Goal: Communication & Community: Answer question/provide support

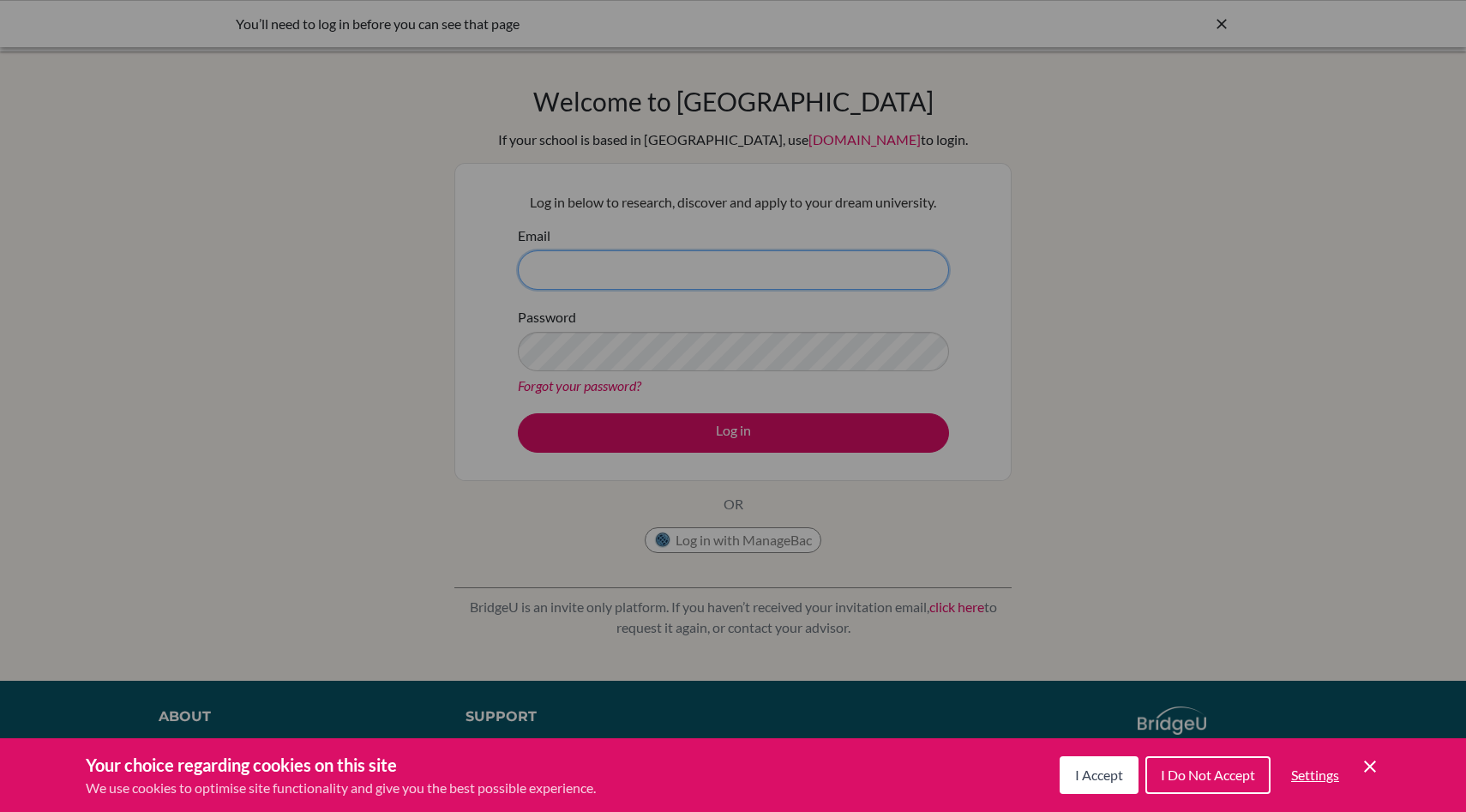
type input "[PERSON_NAME][EMAIL_ADDRESS][PERSON_NAME][DOMAIN_NAME]"
click at [329, 246] on div "Cookie Preferences" at bounding box center [733, 406] width 1466 height 812
click at [689, 426] on div "Cookie Preferences" at bounding box center [733, 406] width 1466 height 812
click at [1234, 774] on span "I Do Not Accept" at bounding box center [1207, 774] width 94 height 16
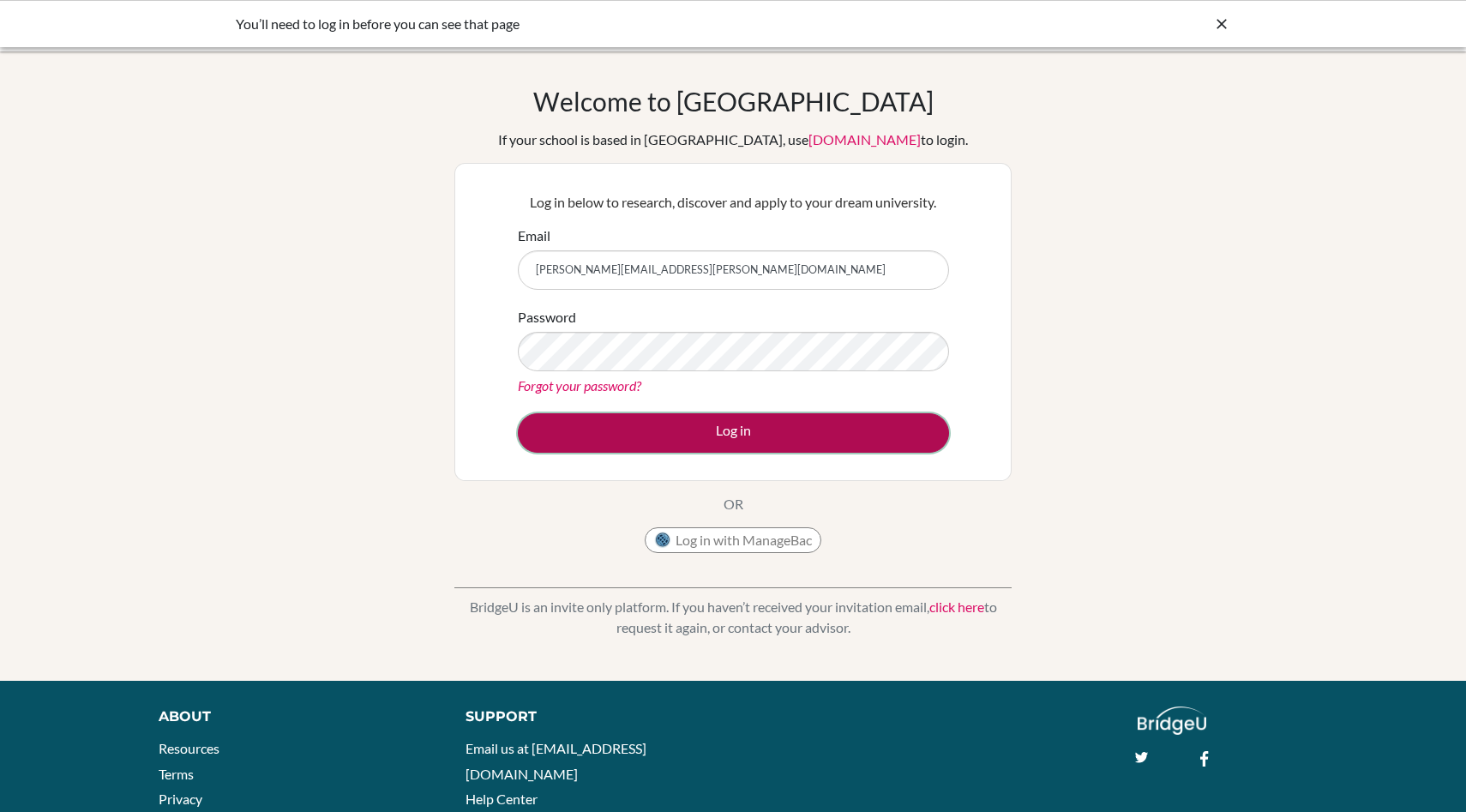
click at [625, 438] on button "Log in" at bounding box center [733, 432] width 431 height 39
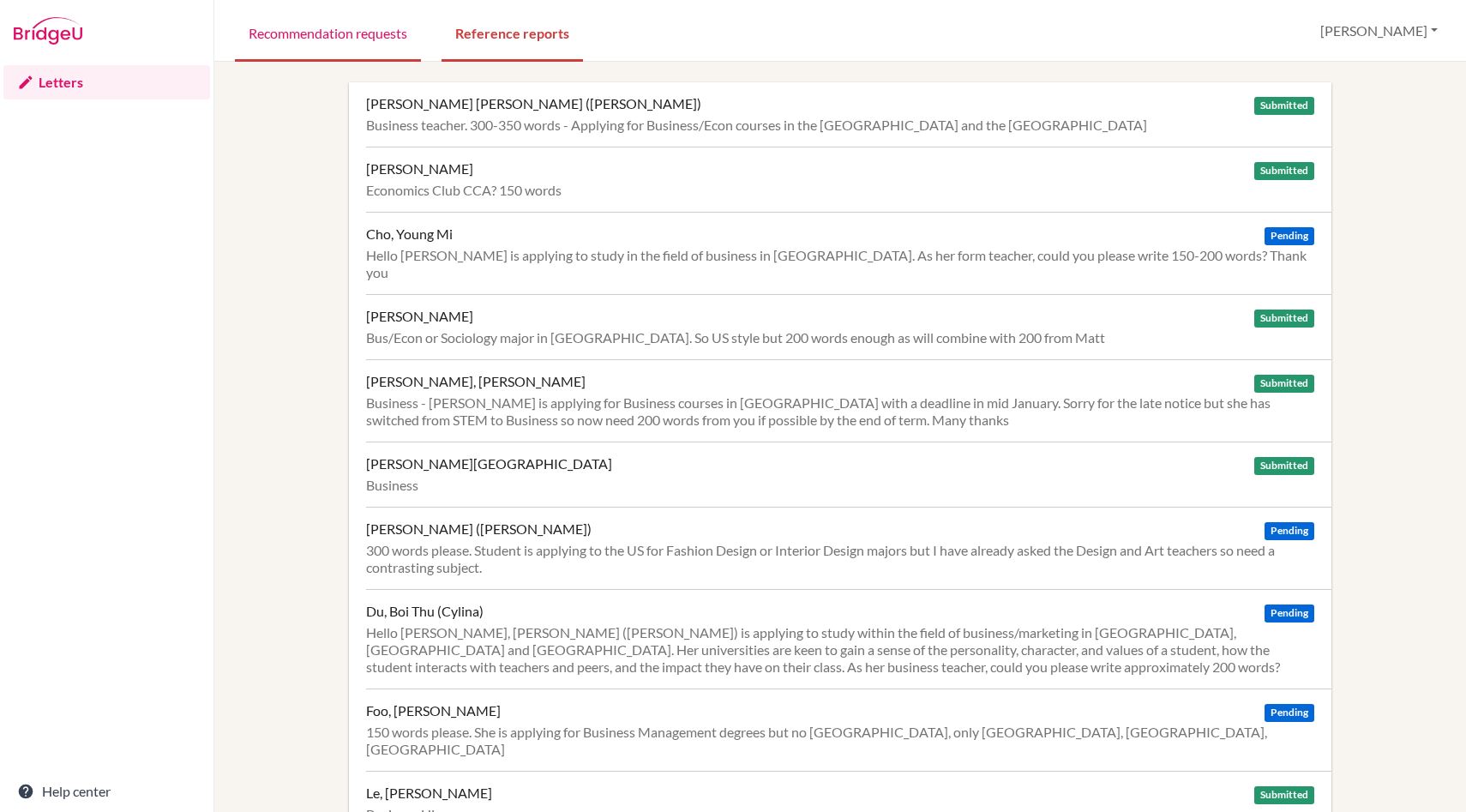
click at [366, 32] on link "Recommendation requests" at bounding box center [327, 32] width 186 height 59
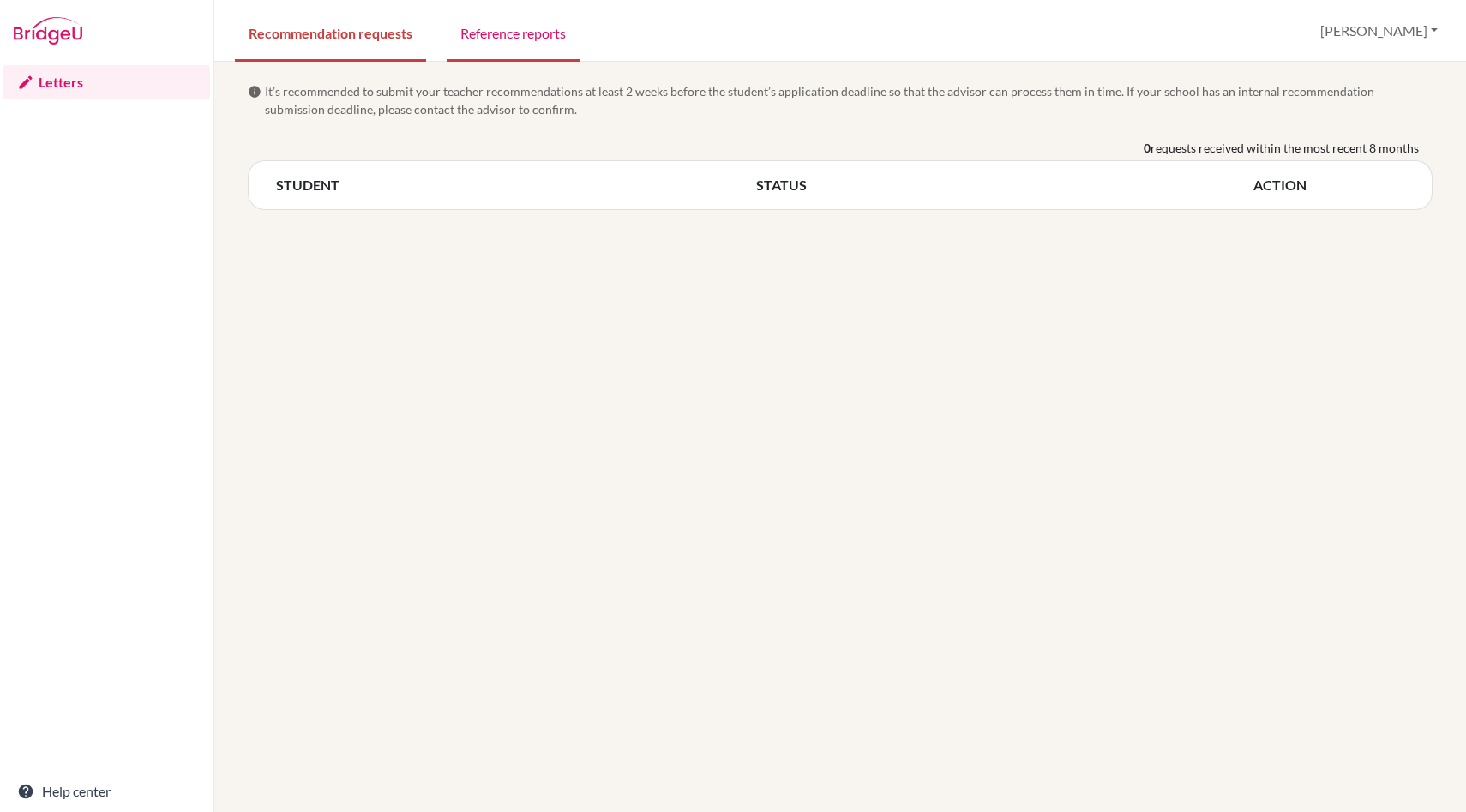
click at [524, 26] on link "Reference reports" at bounding box center [513, 32] width 133 height 59
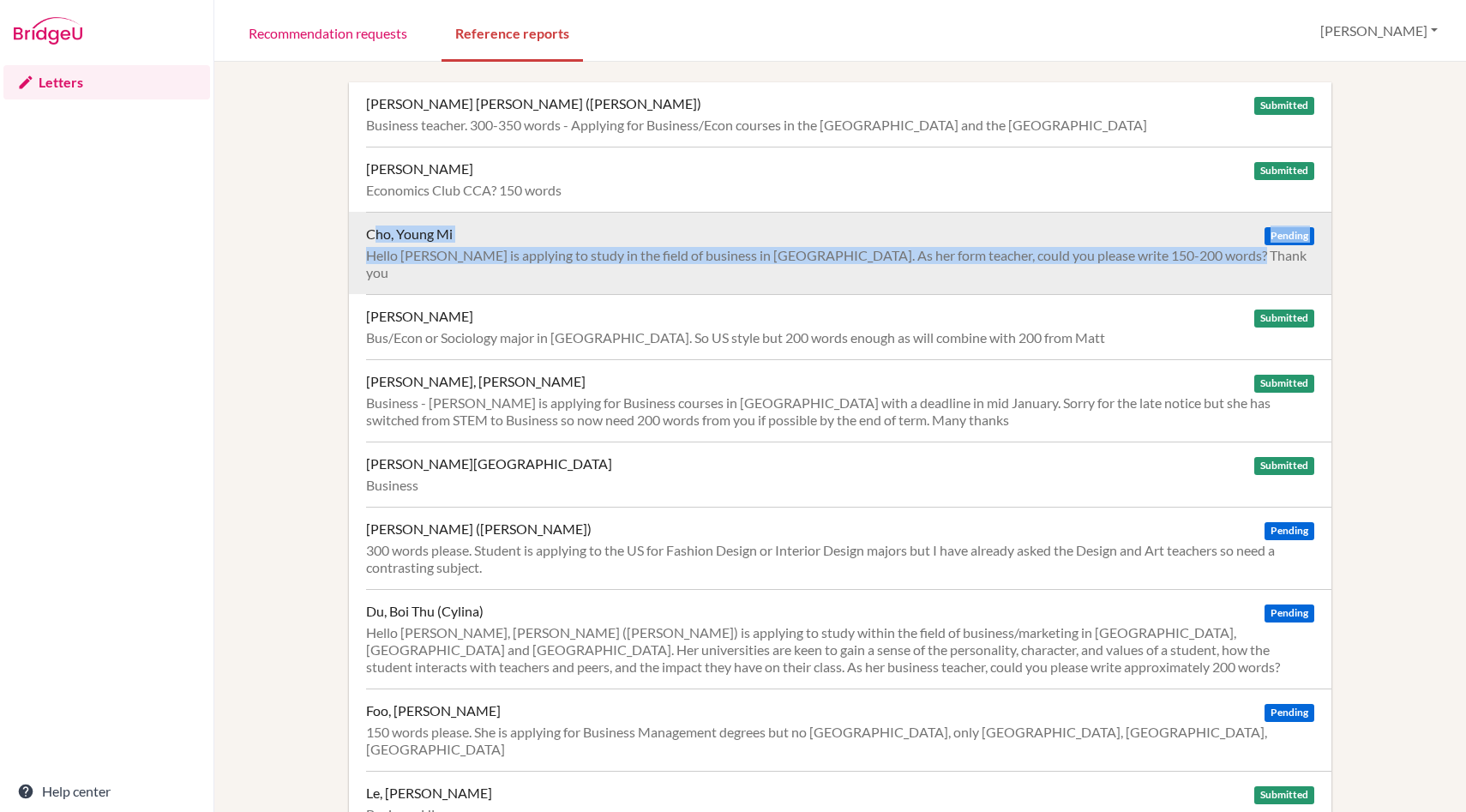
drag, startPoint x: 363, startPoint y: 237, endPoint x: 1231, endPoint y: 254, distance: 868.2
click at [1231, 254] on div "Cho, Young Mi Pending Hello Scott, Yong Mi is applying to study in the field of…" at bounding box center [841, 252] width 983 height 82
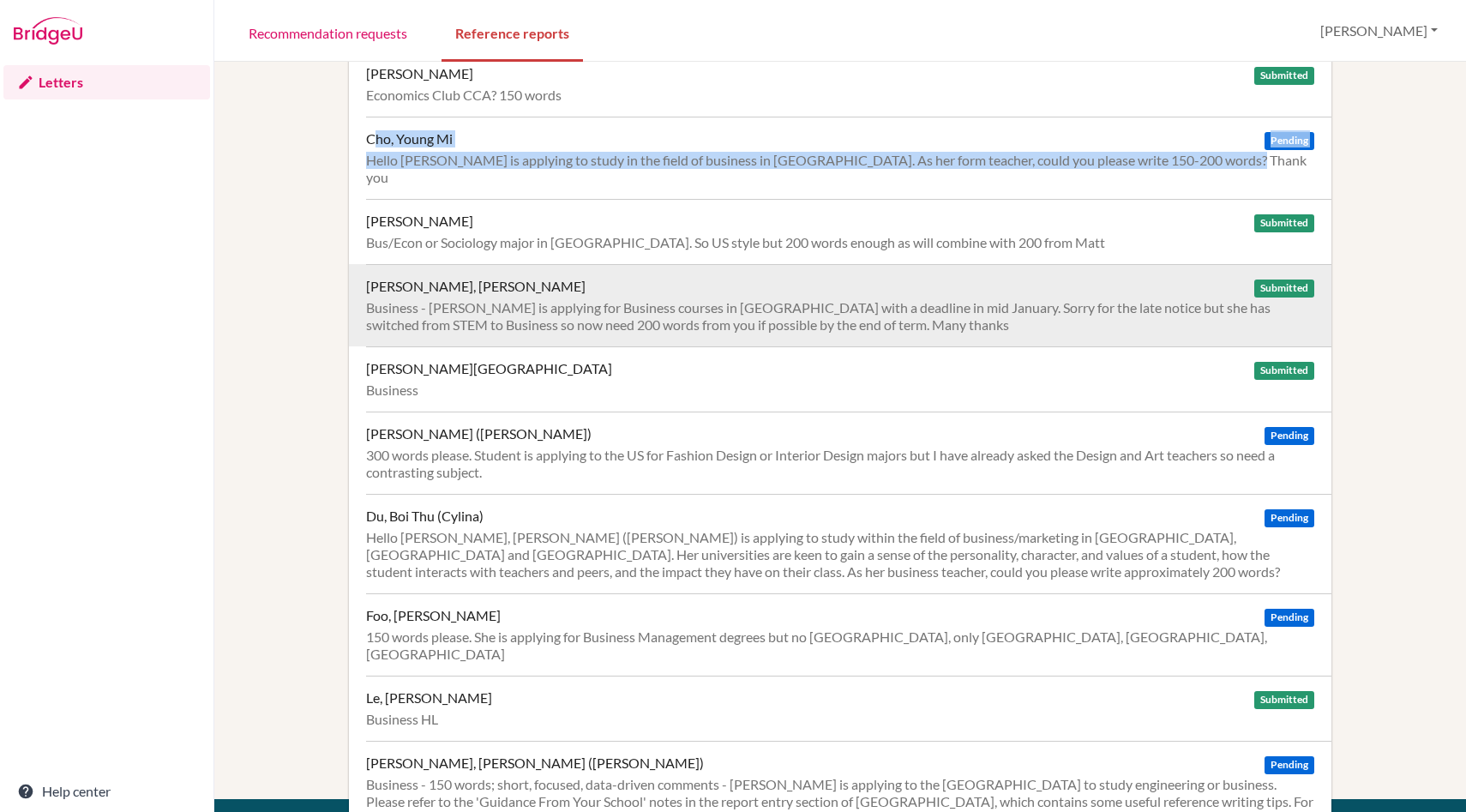
scroll to position [194, 0]
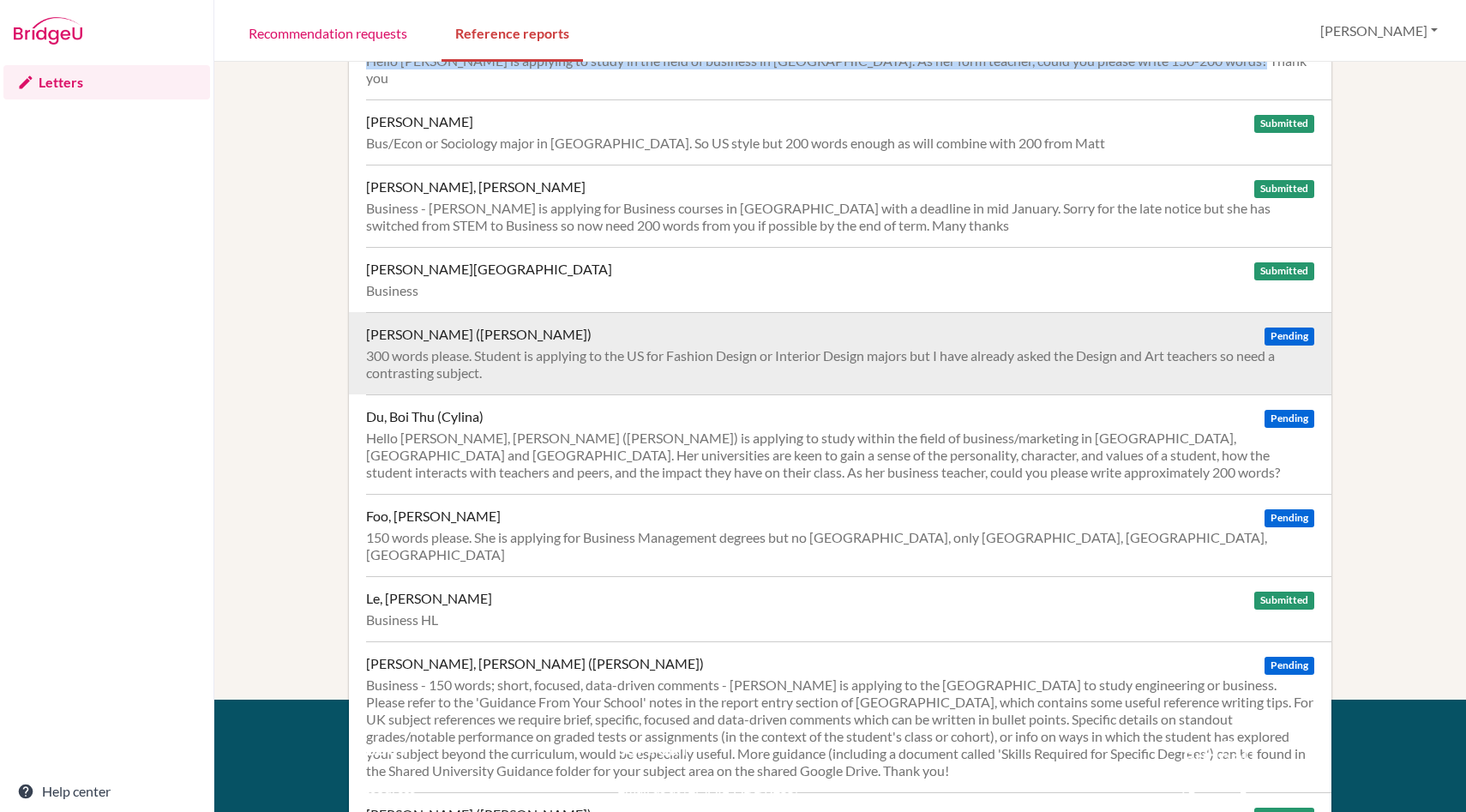
click at [492, 364] on div "300 words please. Student is applying to the US for Fashion Design or Interior …" at bounding box center [841, 365] width 949 height 34
click at [427, 326] on div "Dong, Jie (Helen)" at bounding box center [479, 334] width 226 height 17
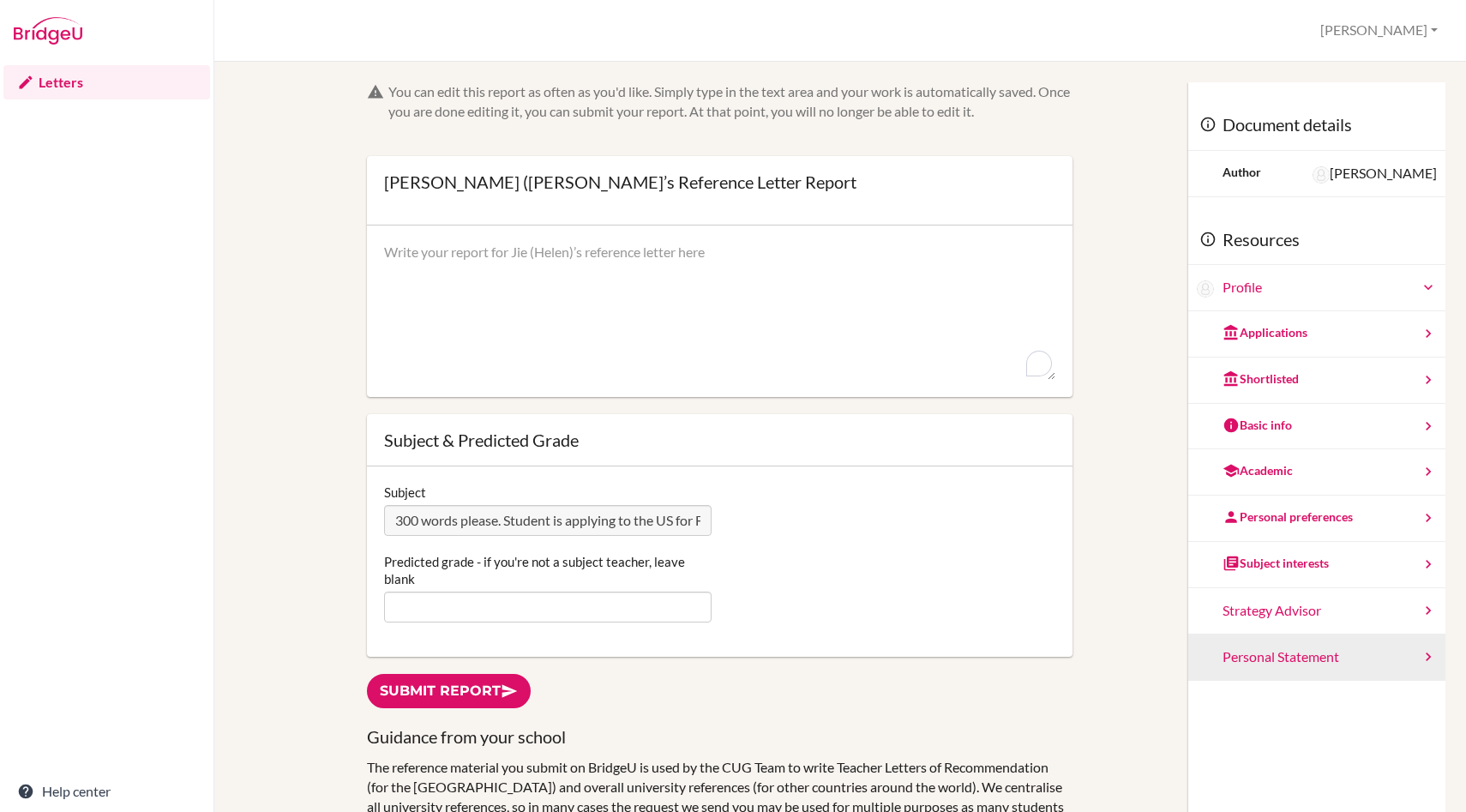
click at [1412, 659] on div "Personal Statement" at bounding box center [1317, 657] width 257 height 47
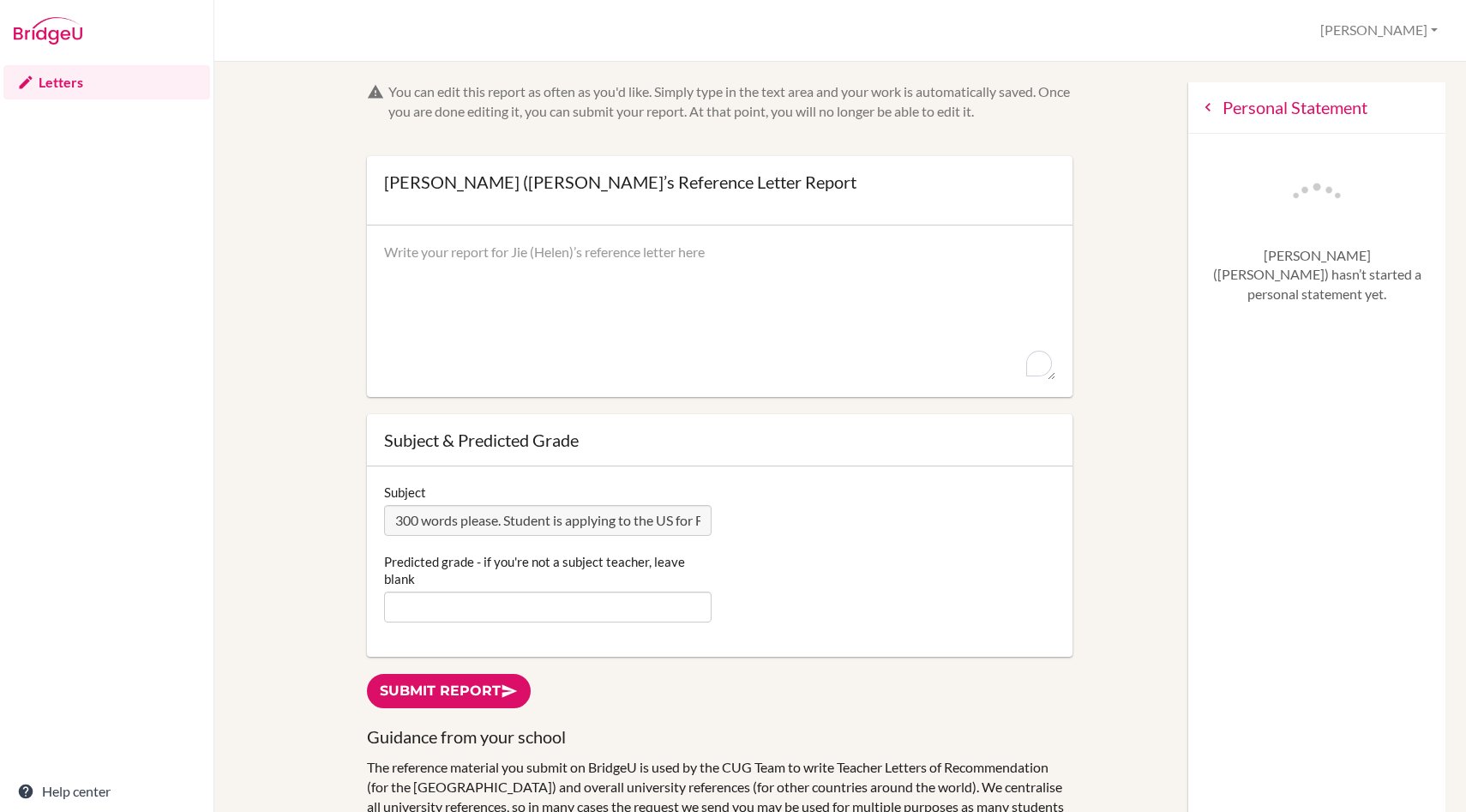
click at [1216, 110] on div "Personal Statement" at bounding box center [1317, 108] width 257 height 51
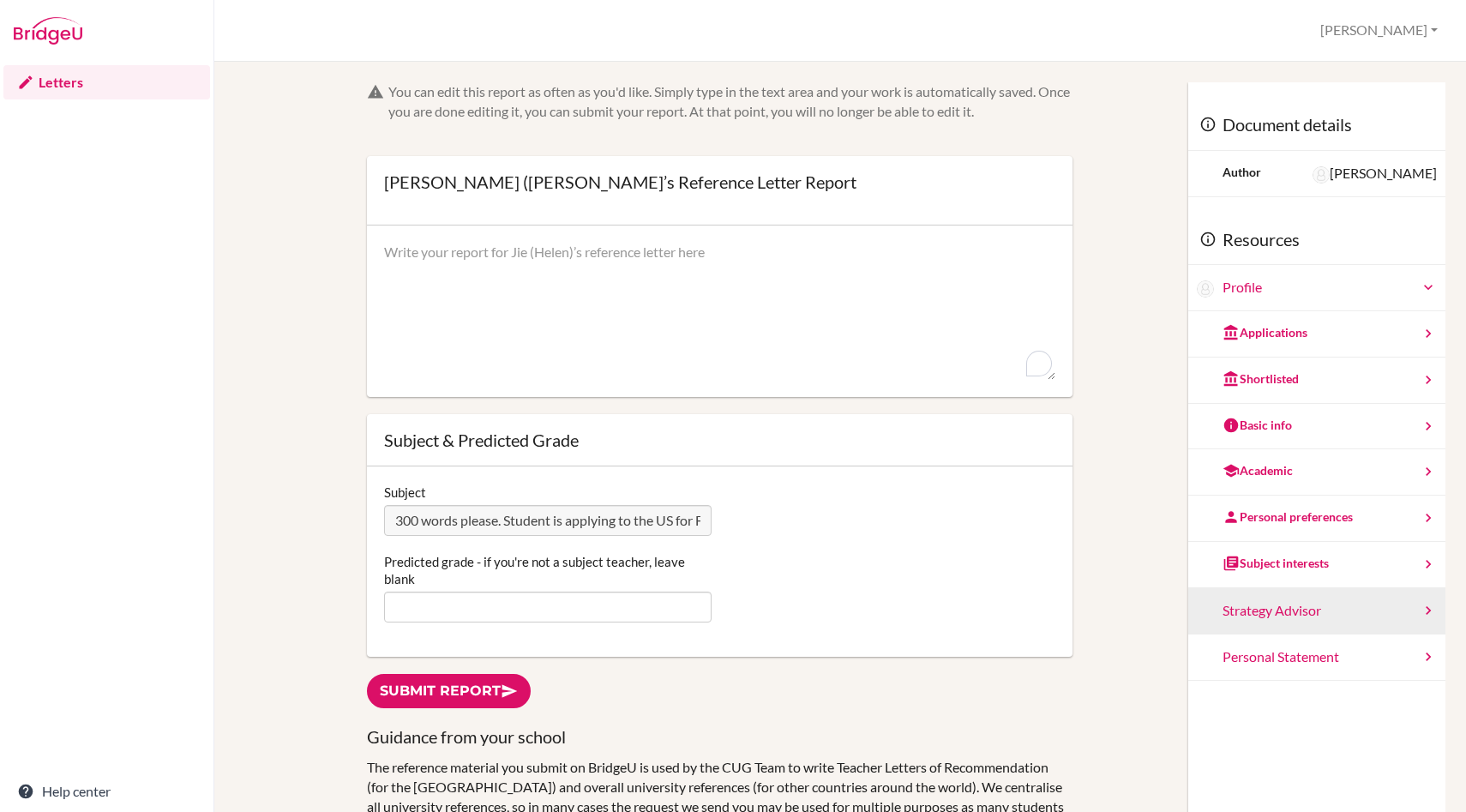
click at [1306, 611] on div "Strategy Advisor" at bounding box center [1317, 611] width 257 height 47
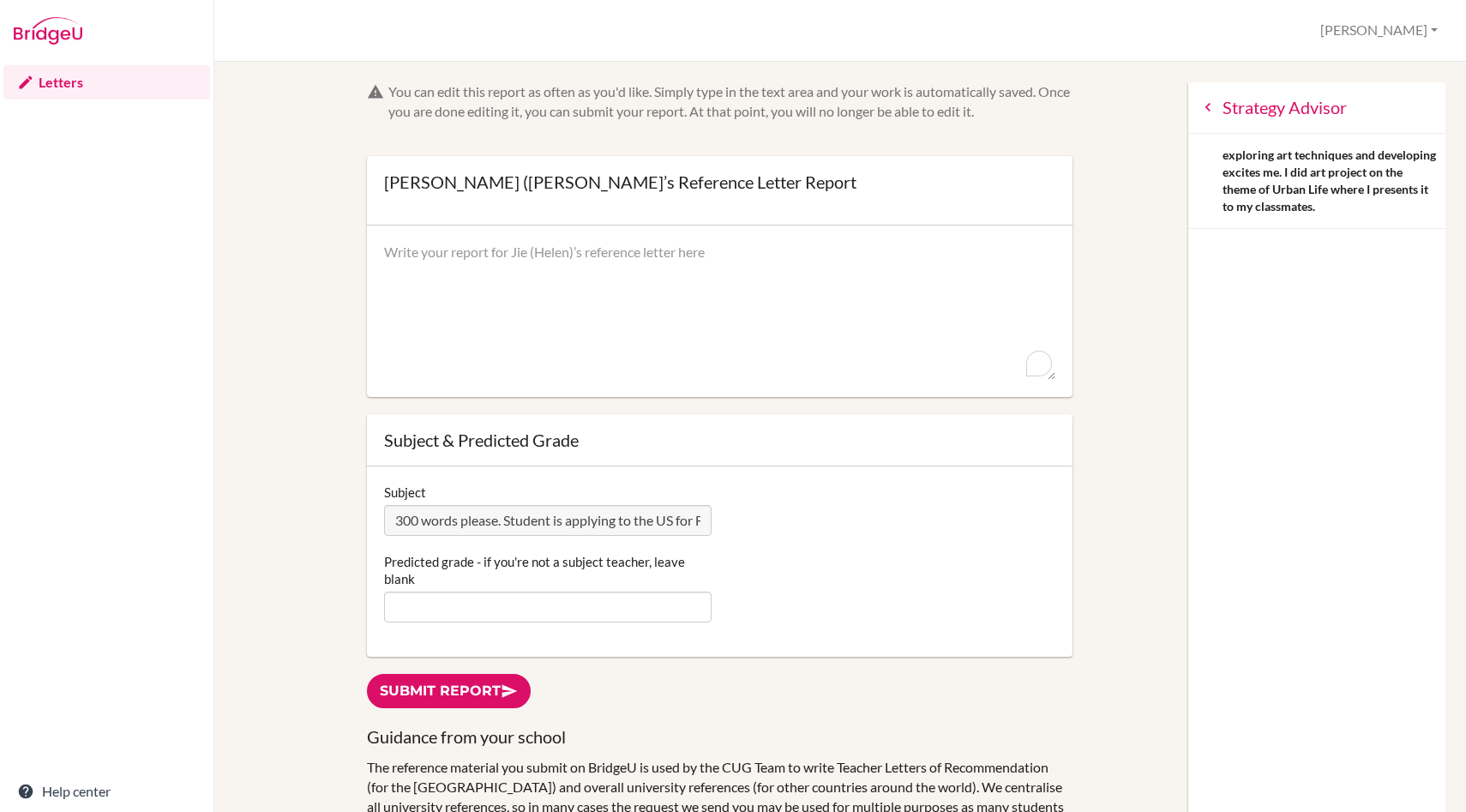
click at [1212, 109] on icon at bounding box center [1208, 108] width 17 height 17
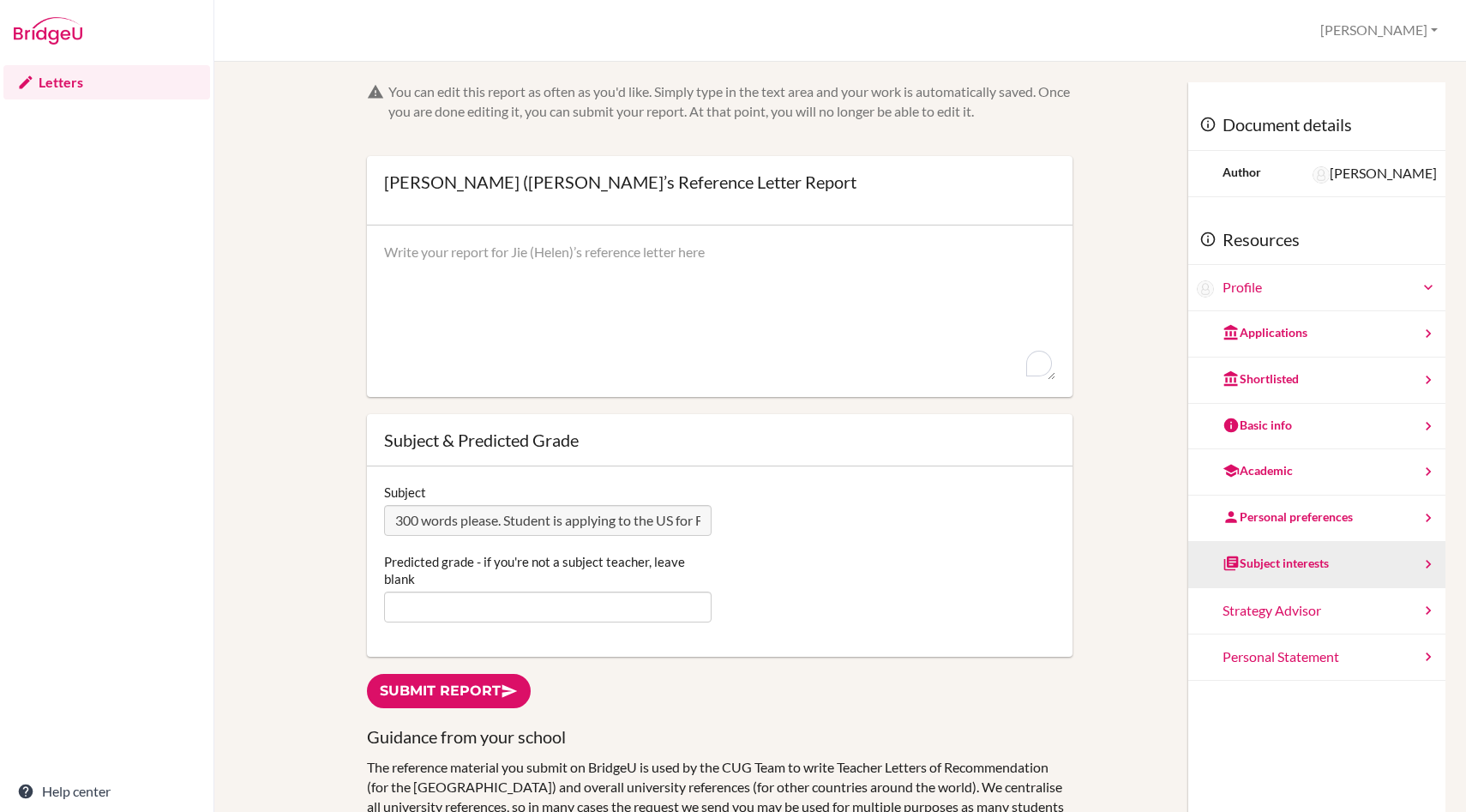
click at [1368, 555] on div "Subject interests" at bounding box center [1317, 564] width 257 height 47
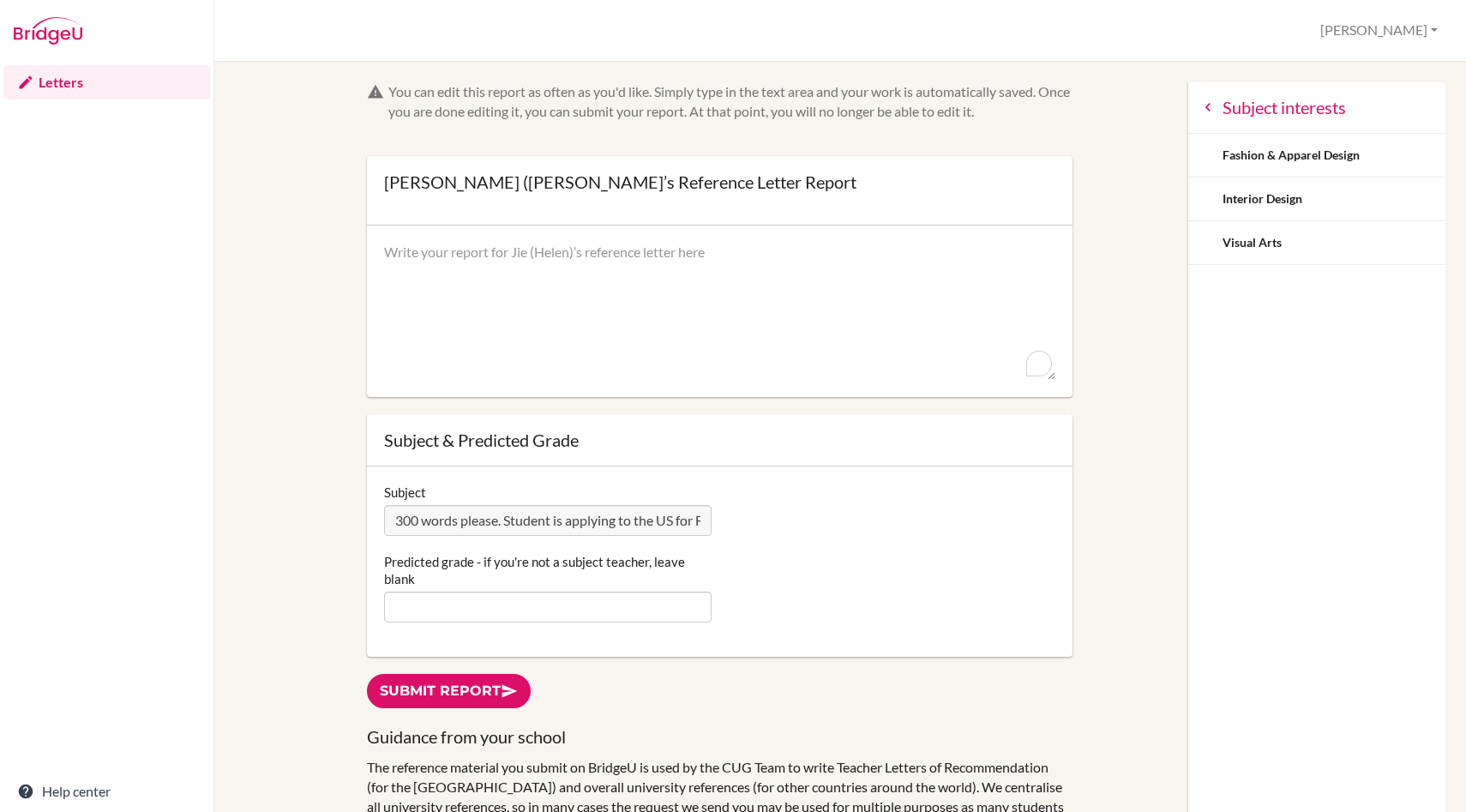
click at [1209, 108] on icon at bounding box center [1208, 108] width 17 height 17
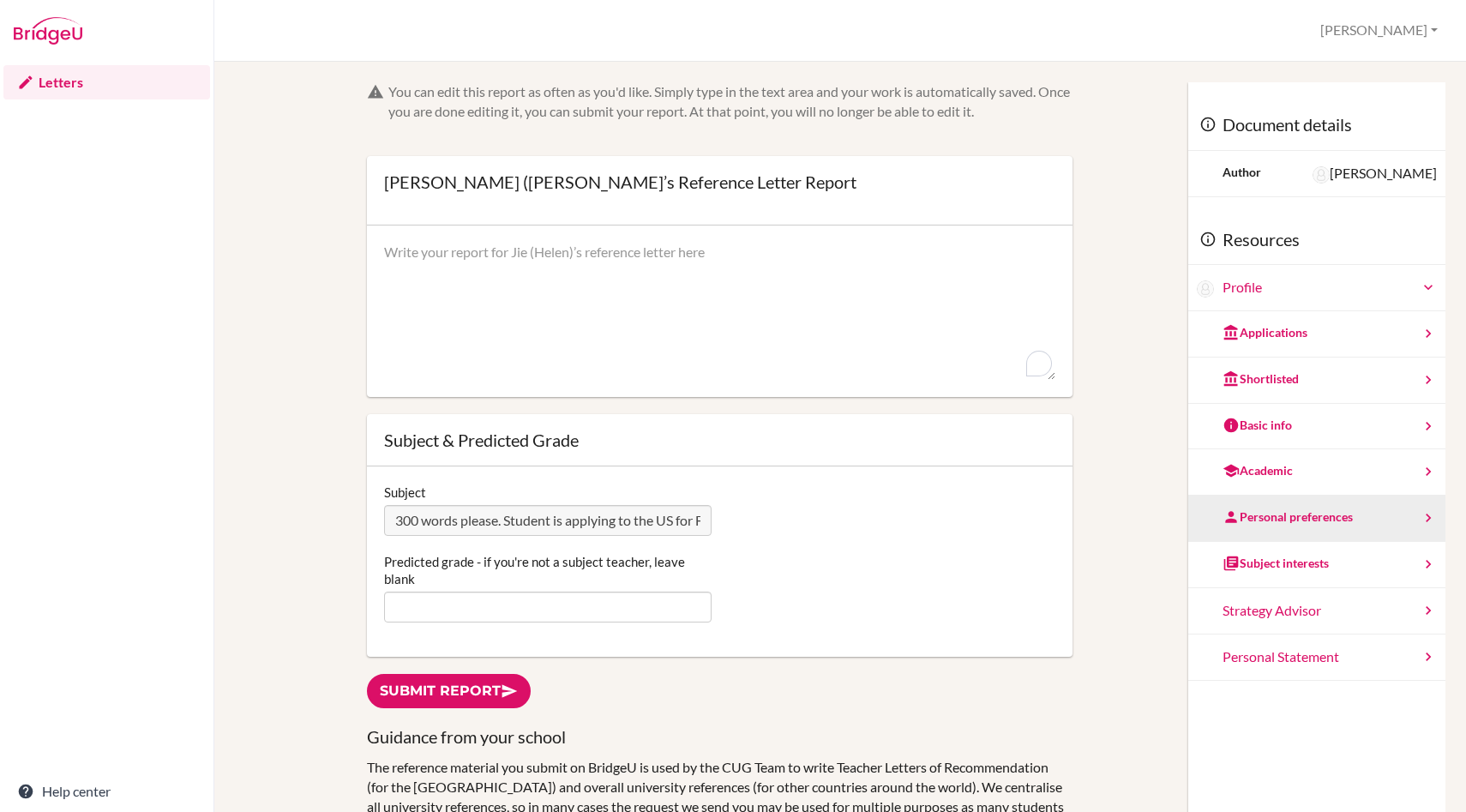
click at [1396, 524] on div "Personal preferences" at bounding box center [1317, 519] width 257 height 47
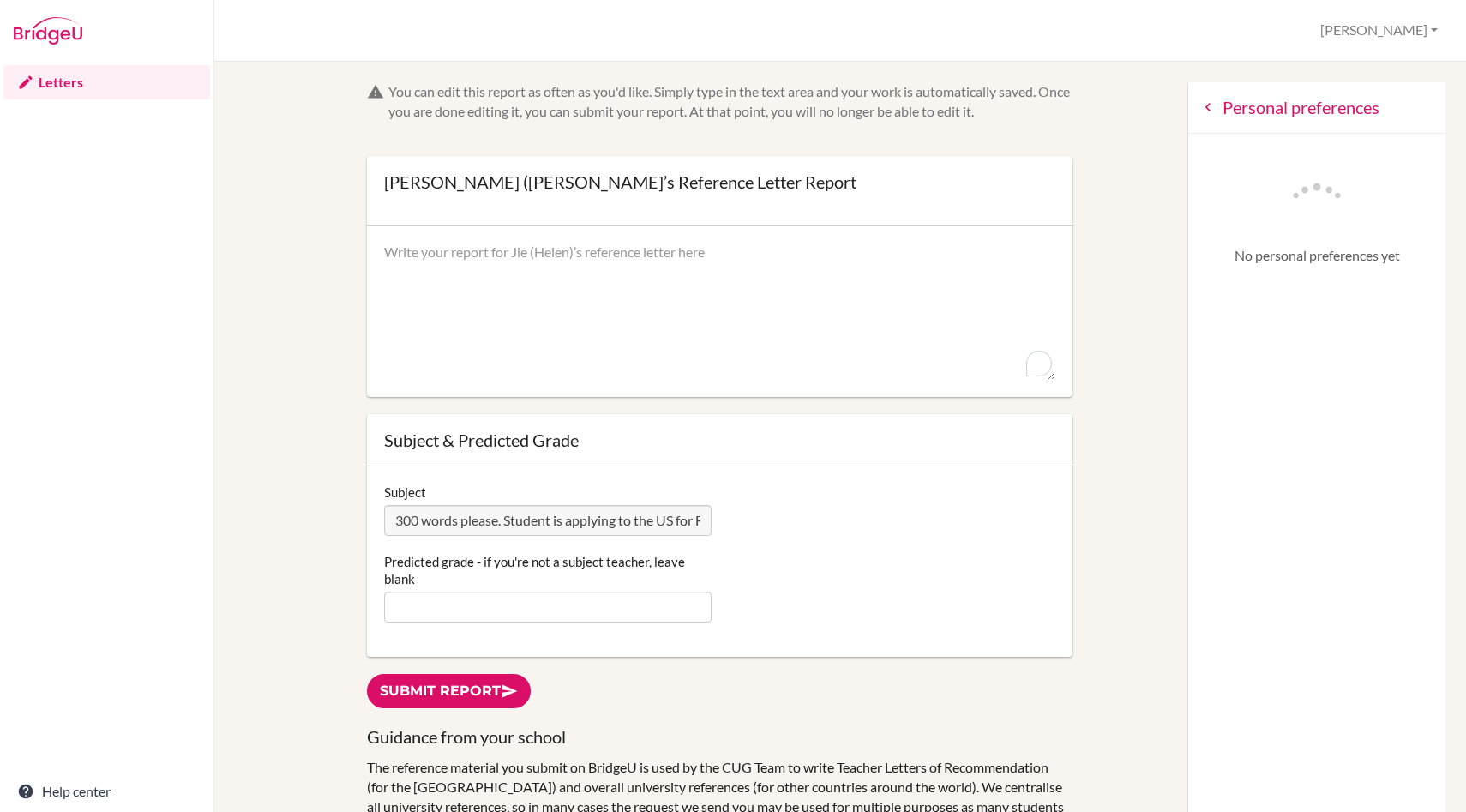
click at [1213, 114] on icon at bounding box center [1208, 108] width 17 height 17
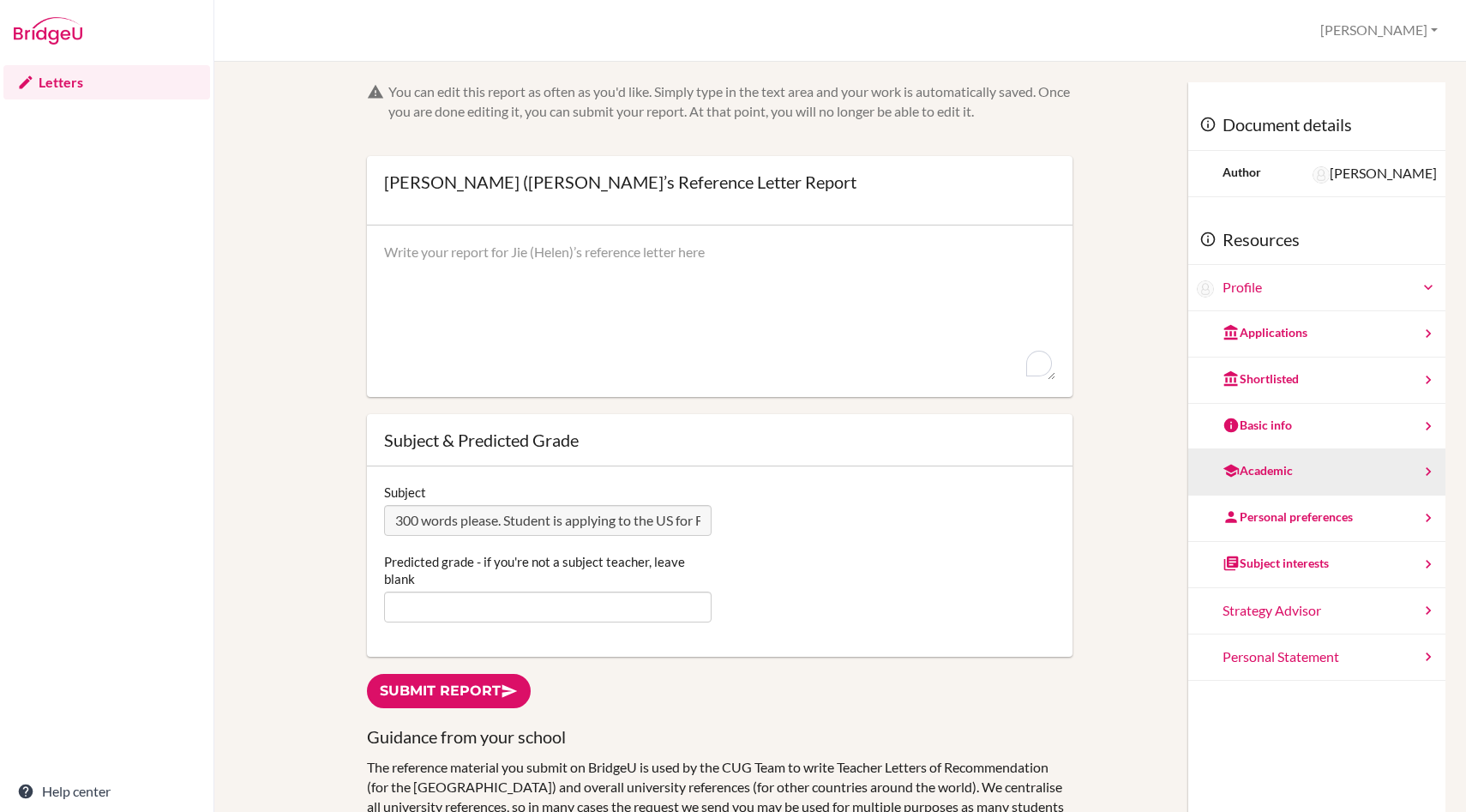
click at [1324, 474] on div "Academic" at bounding box center [1317, 472] width 257 height 47
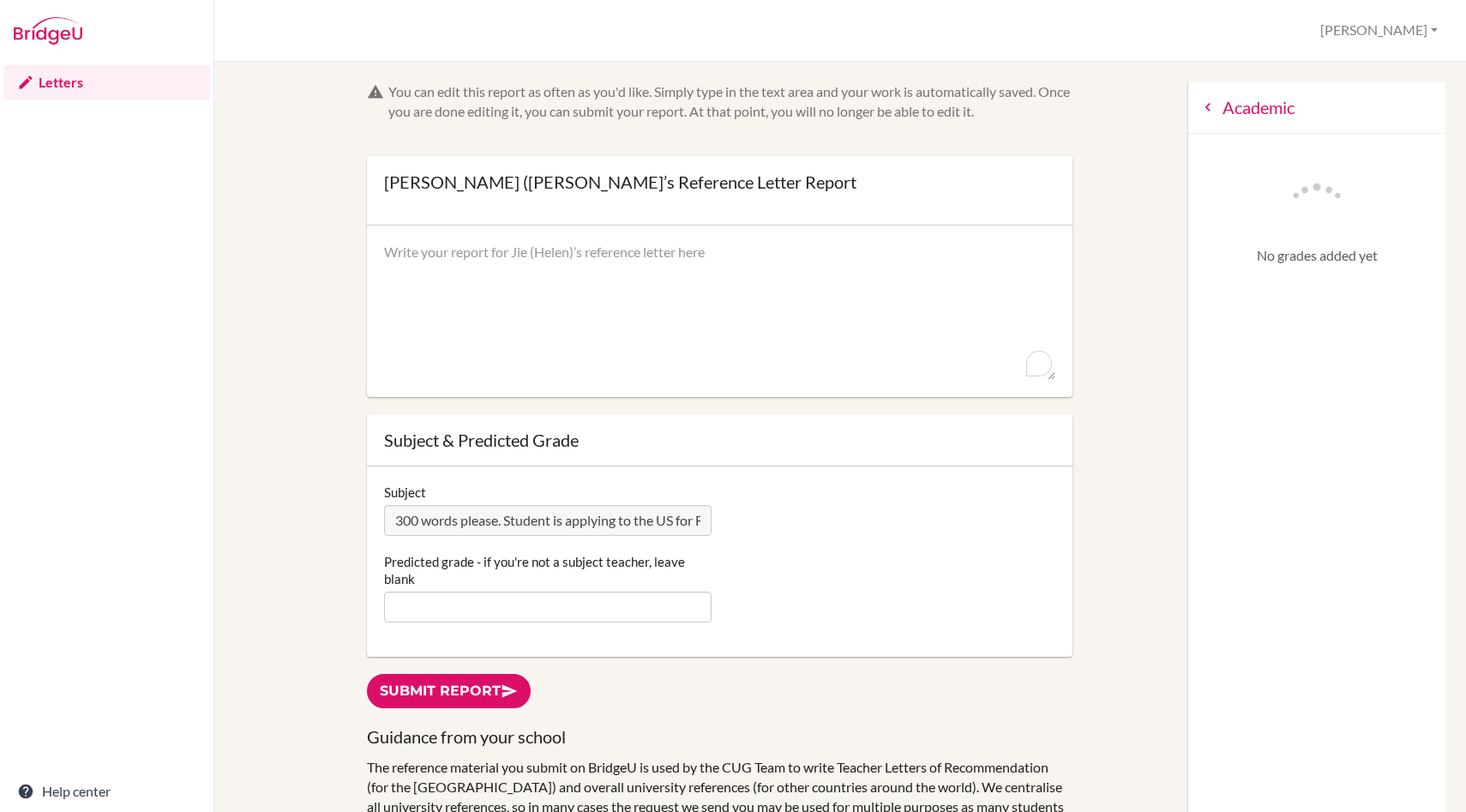
click at [1213, 109] on icon at bounding box center [1208, 108] width 17 height 17
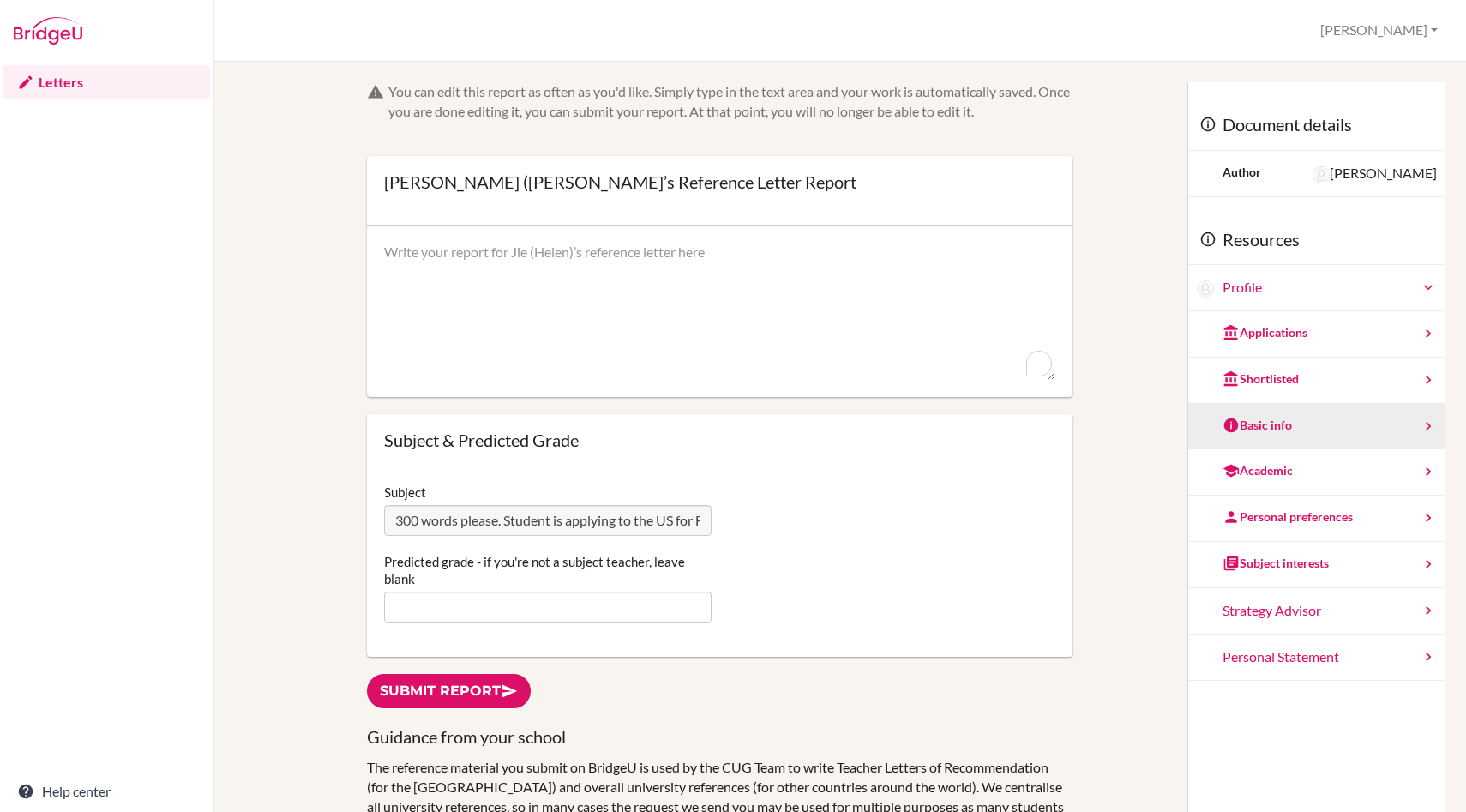
click at [1357, 423] on div "Basic info" at bounding box center [1317, 426] width 257 height 47
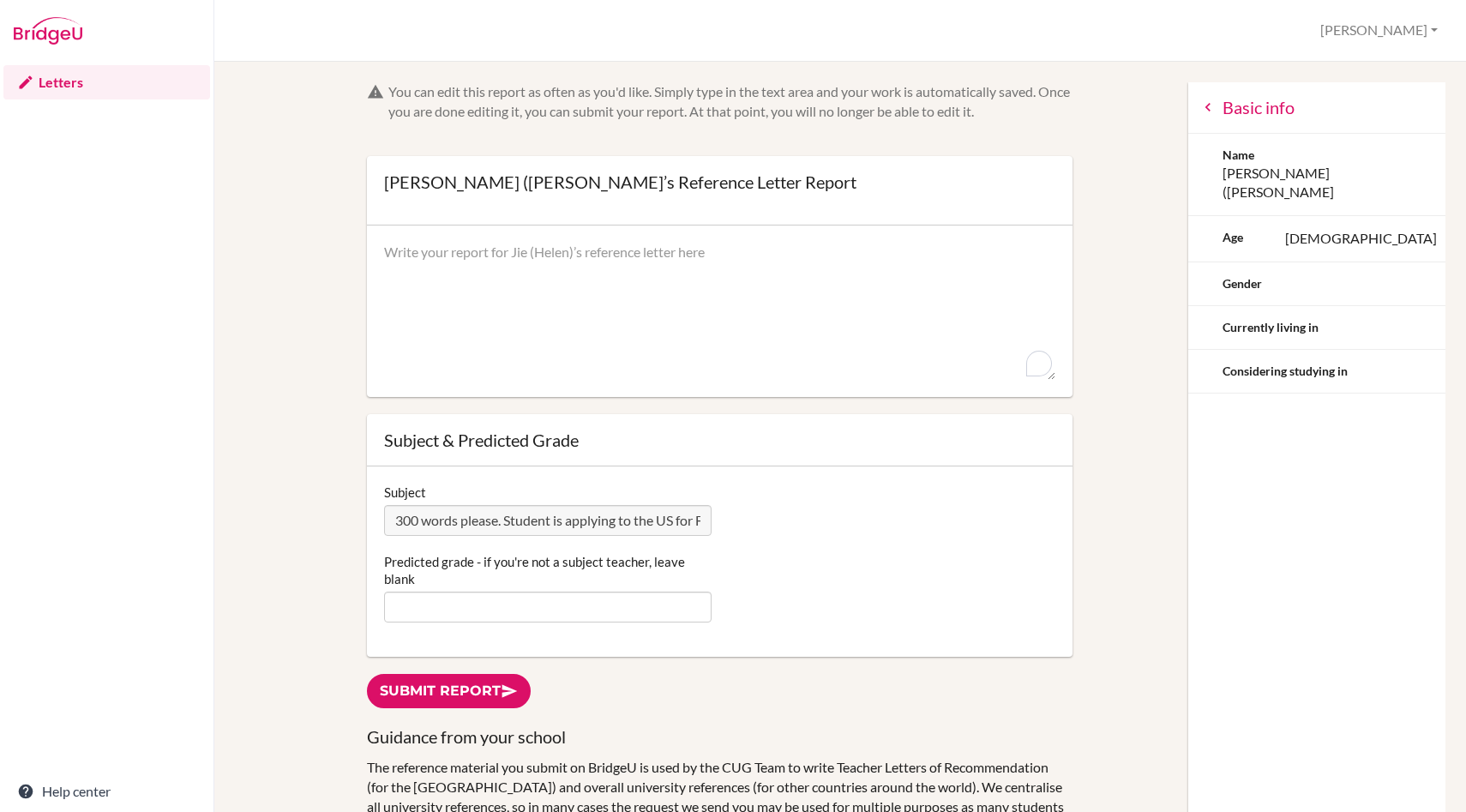
click at [1221, 110] on div "Basic info" at bounding box center [1317, 108] width 257 height 51
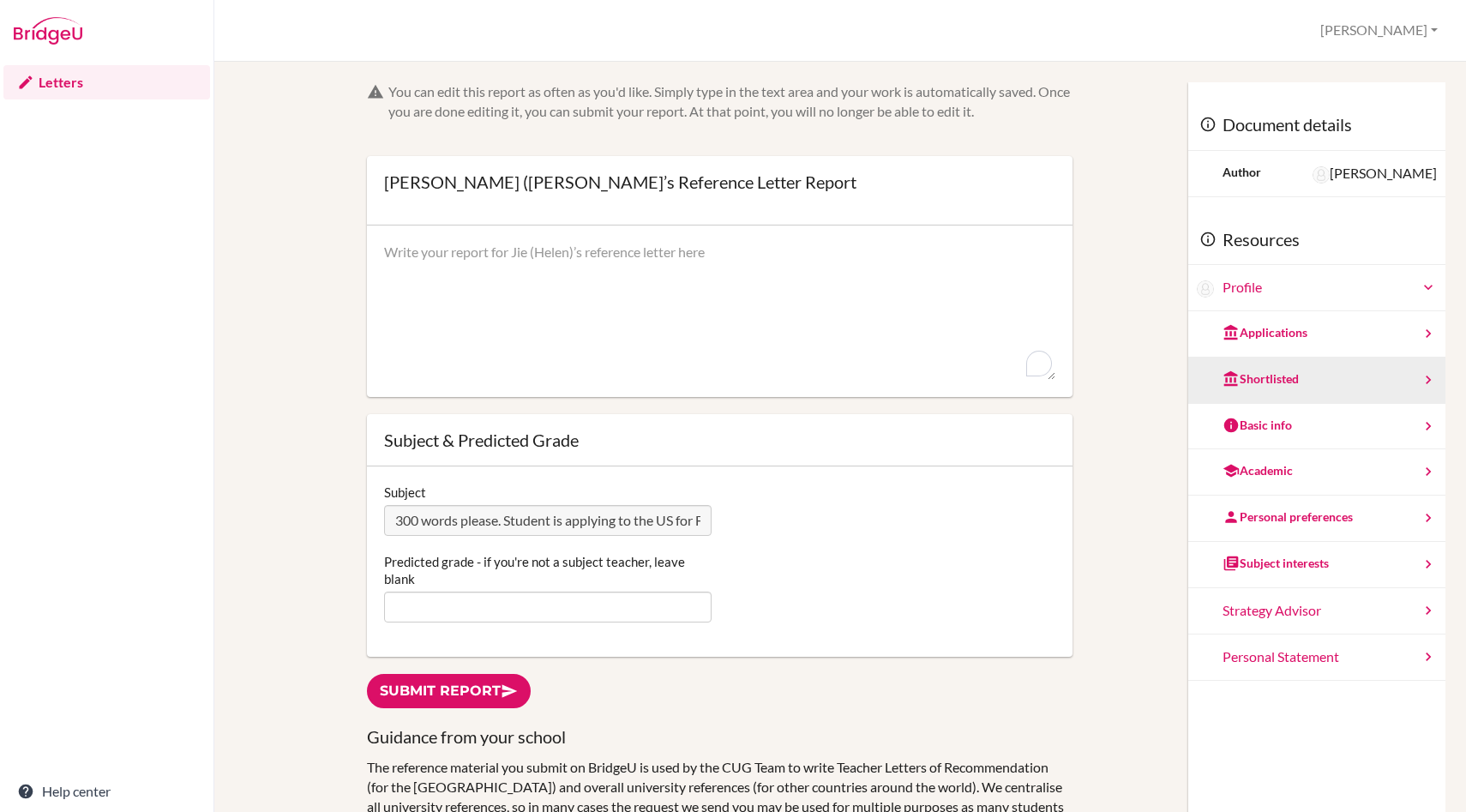
click at [1332, 374] on div "Shortlisted" at bounding box center [1317, 381] width 257 height 47
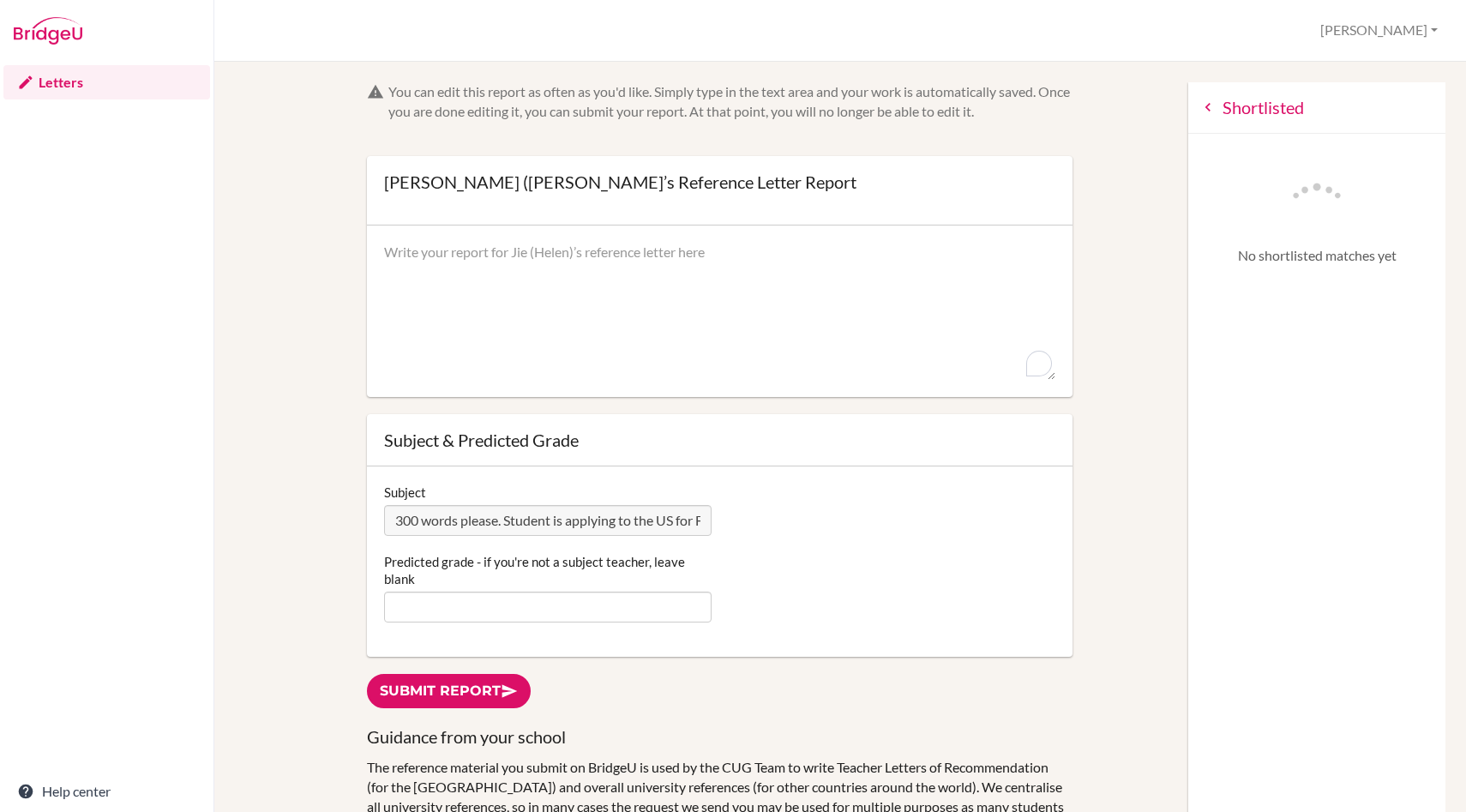
click at [1212, 110] on icon at bounding box center [1208, 108] width 17 height 17
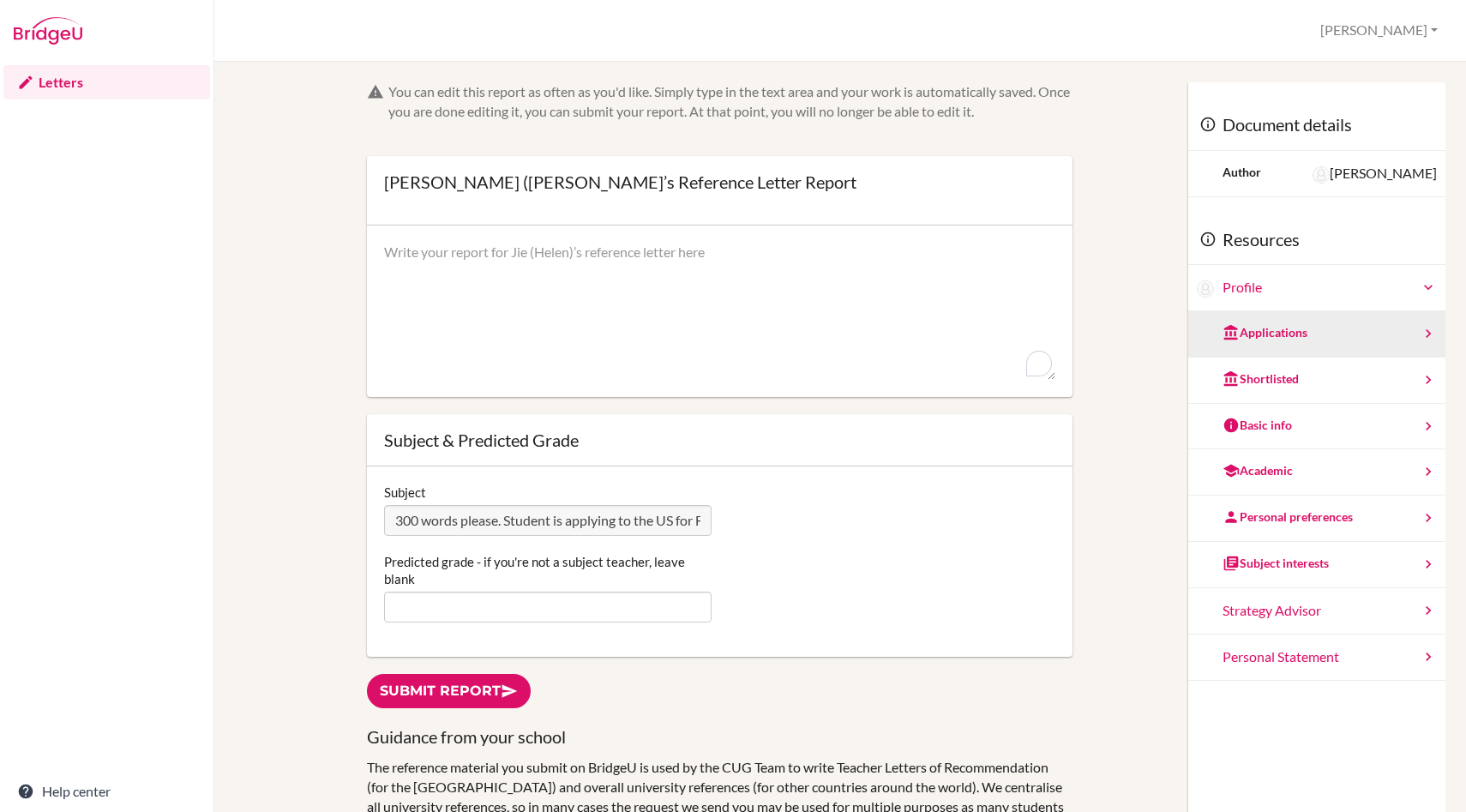
click at [1316, 339] on div "Applications" at bounding box center [1317, 334] width 257 height 47
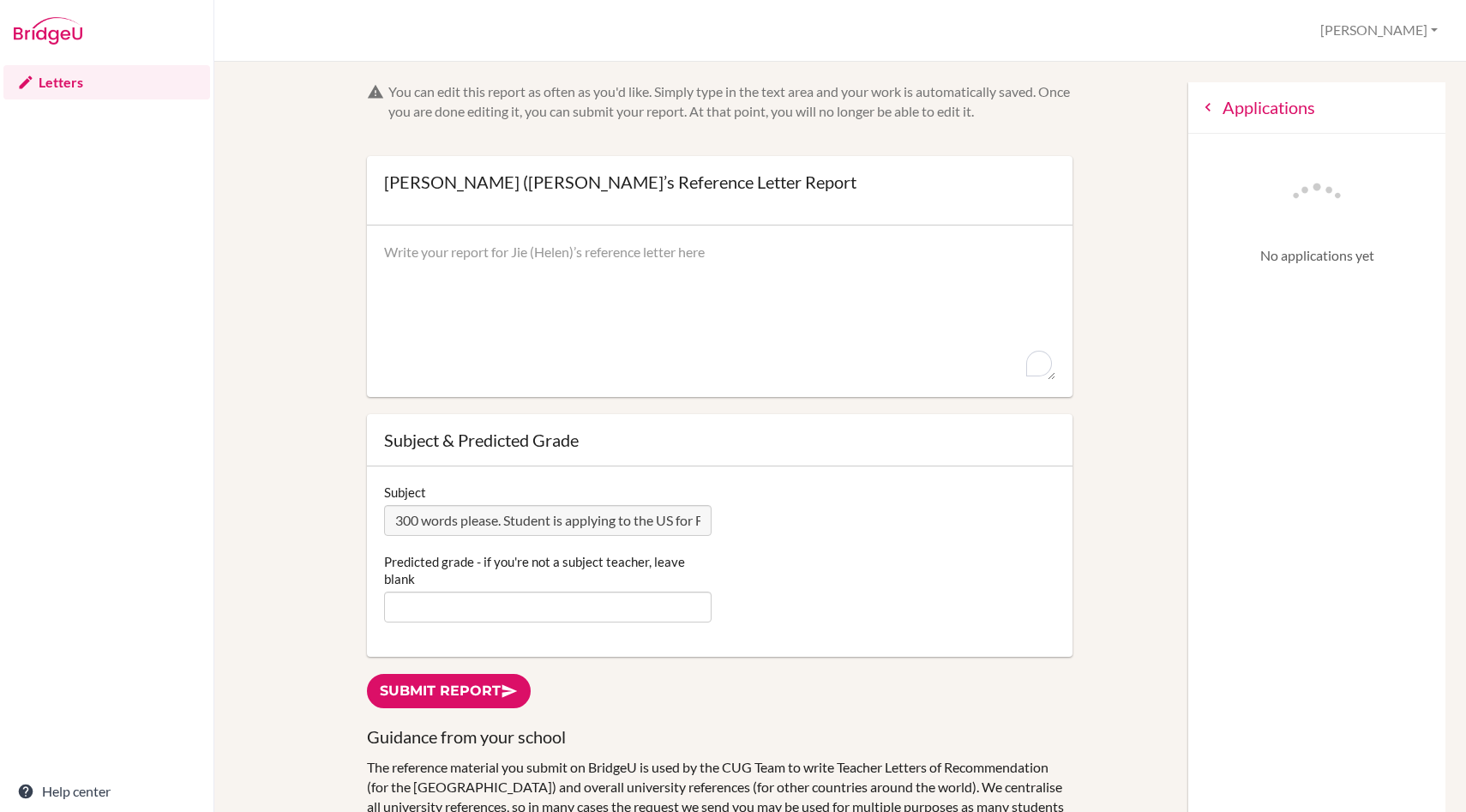
click at [1212, 110] on icon at bounding box center [1208, 108] width 17 height 17
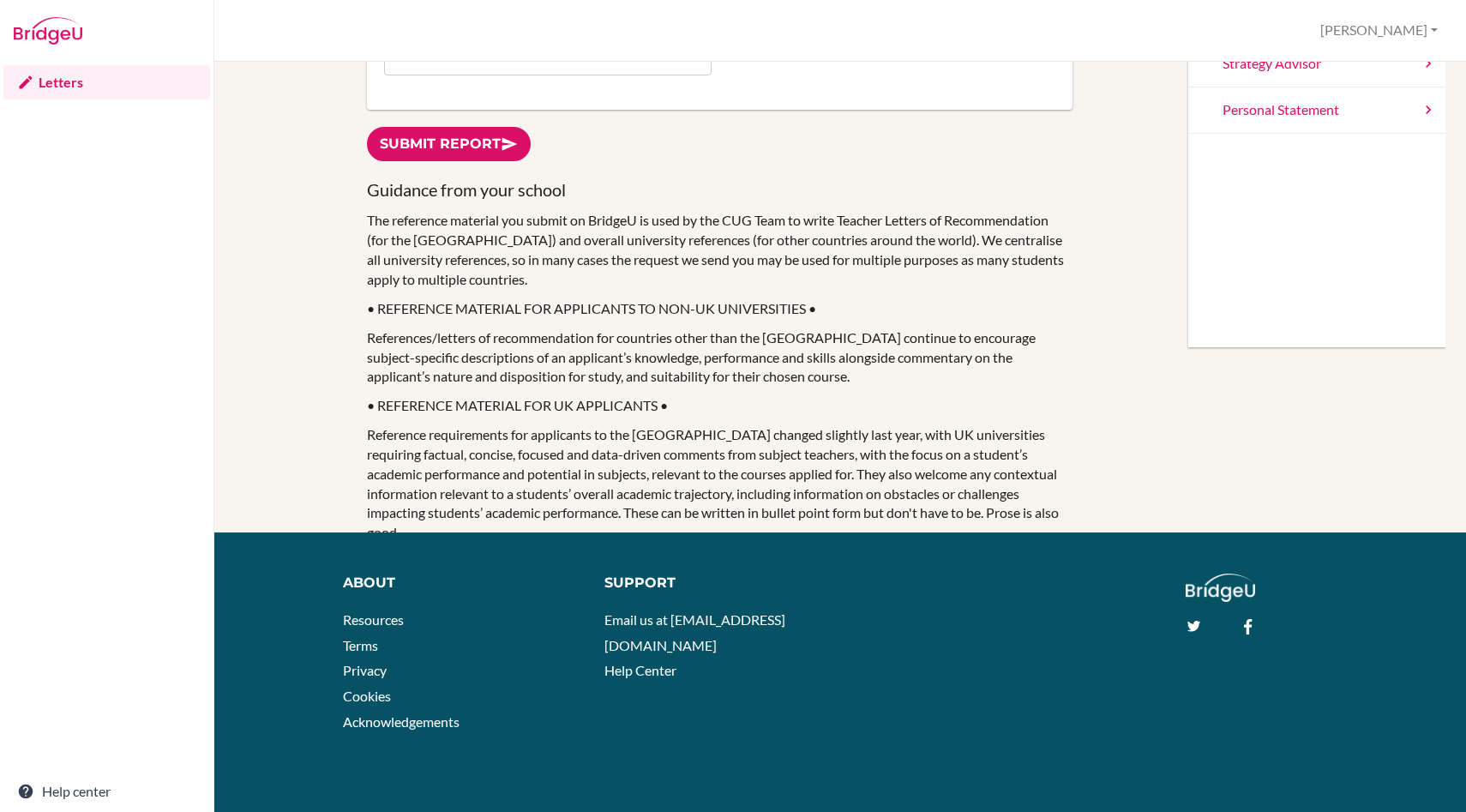
scroll to position [98, 0]
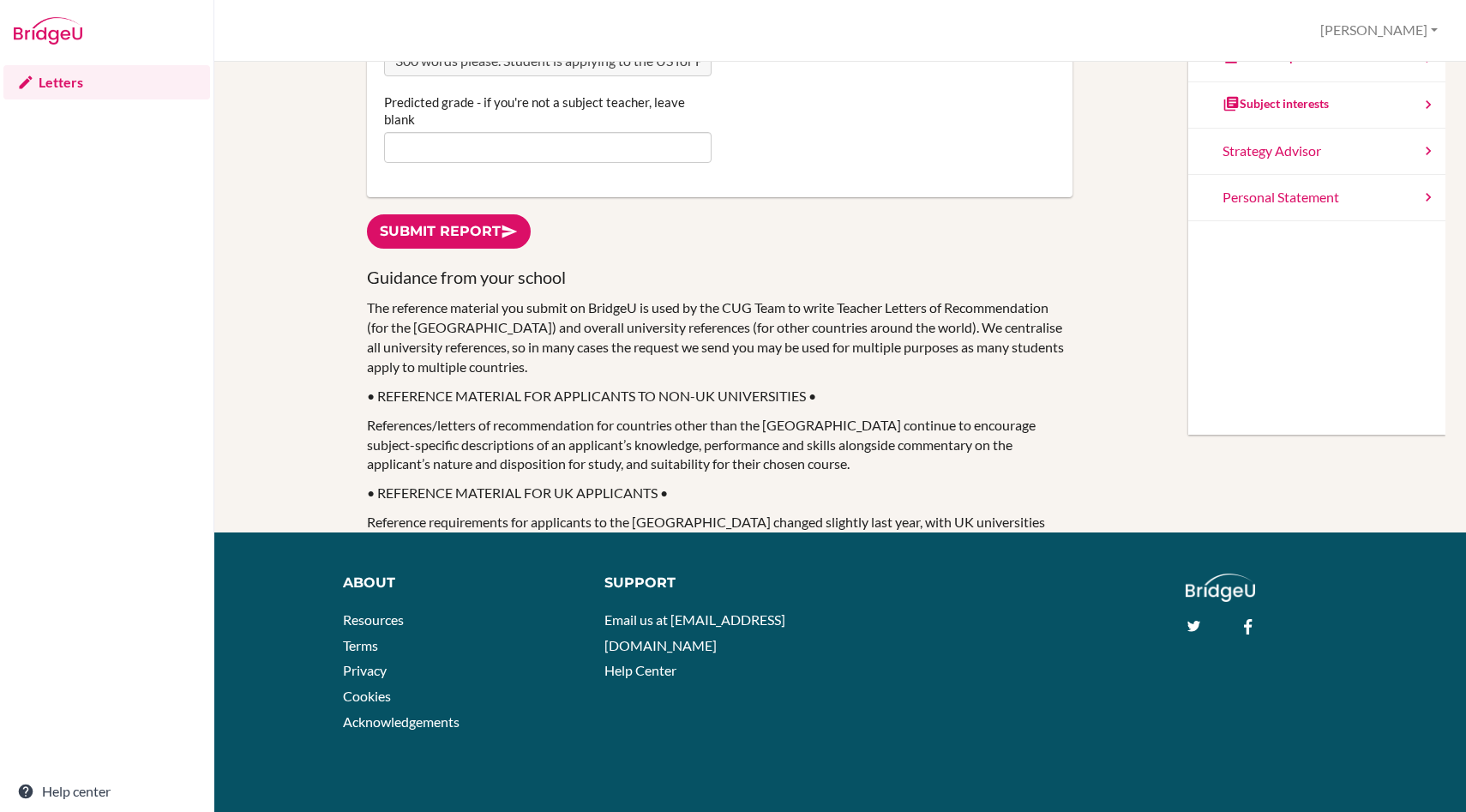
click at [367, 276] on h3 "Guidance from your school" at bounding box center [719, 277] width 704 height 23
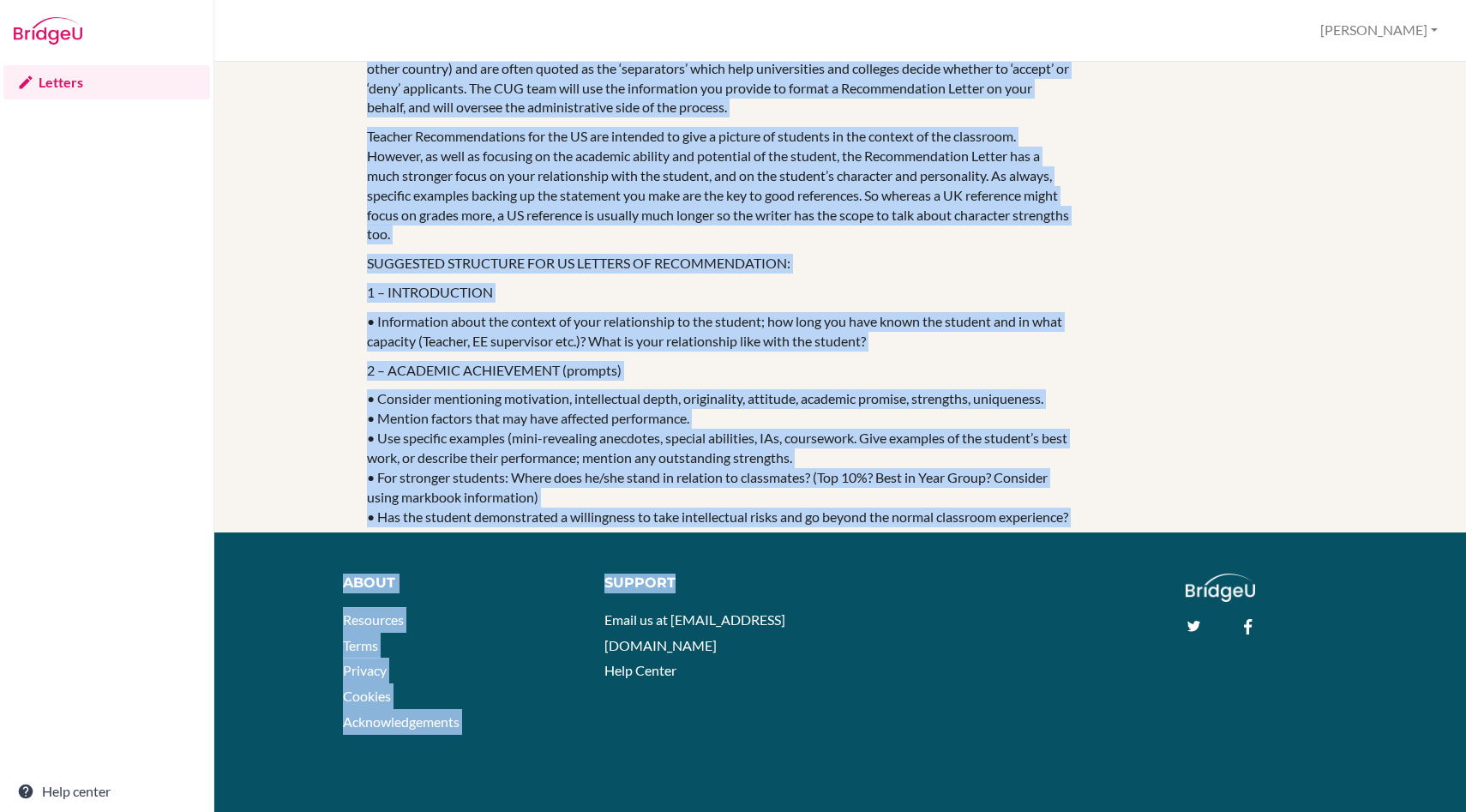
scroll to position [1528, 0]
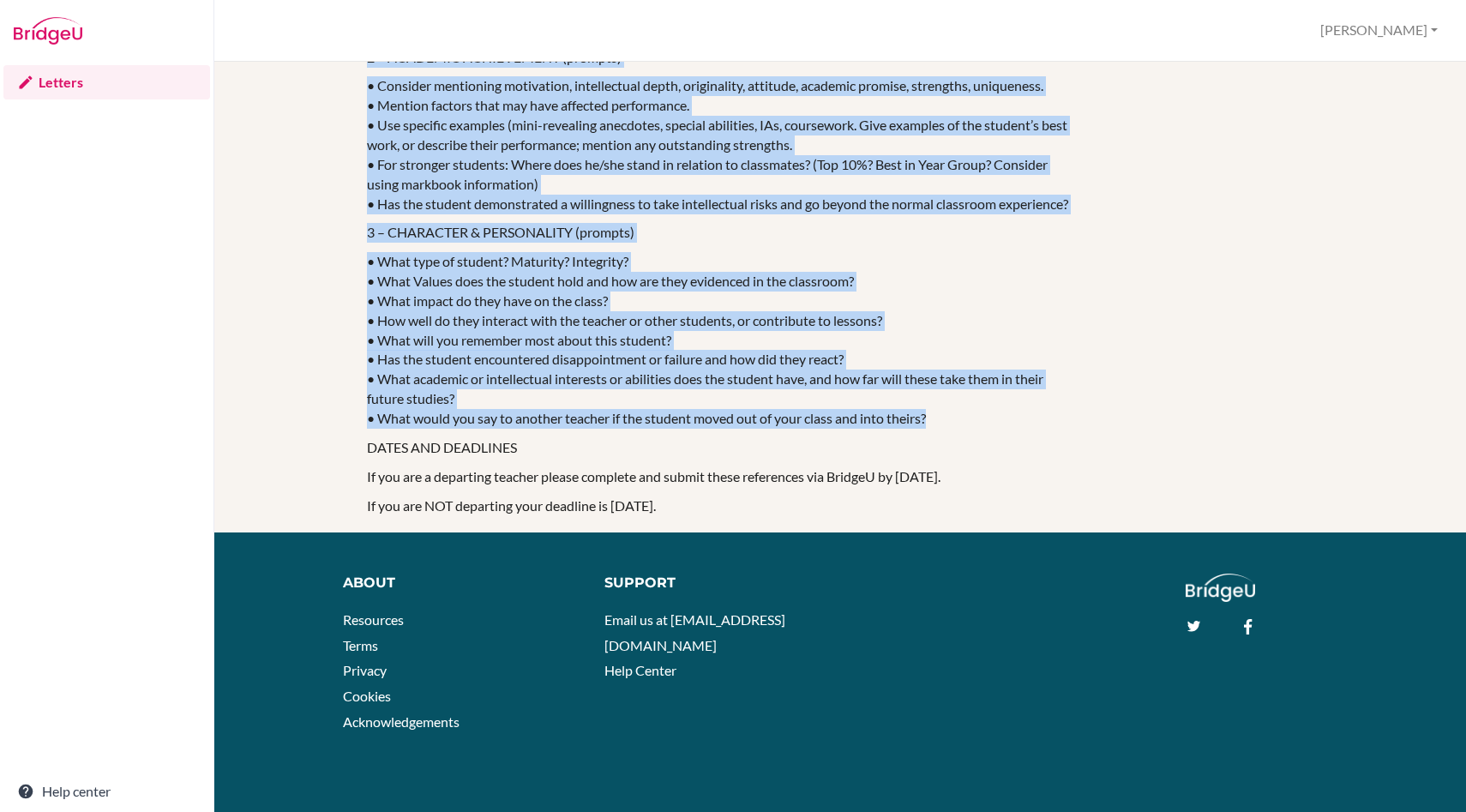
drag, startPoint x: 367, startPoint y: 276, endPoint x: 945, endPoint y: 424, distance: 596.6
copy div "Loremips dolo sita consec Adi elitseddo eiusmodt inc utlabo et DoloreM al enim …"
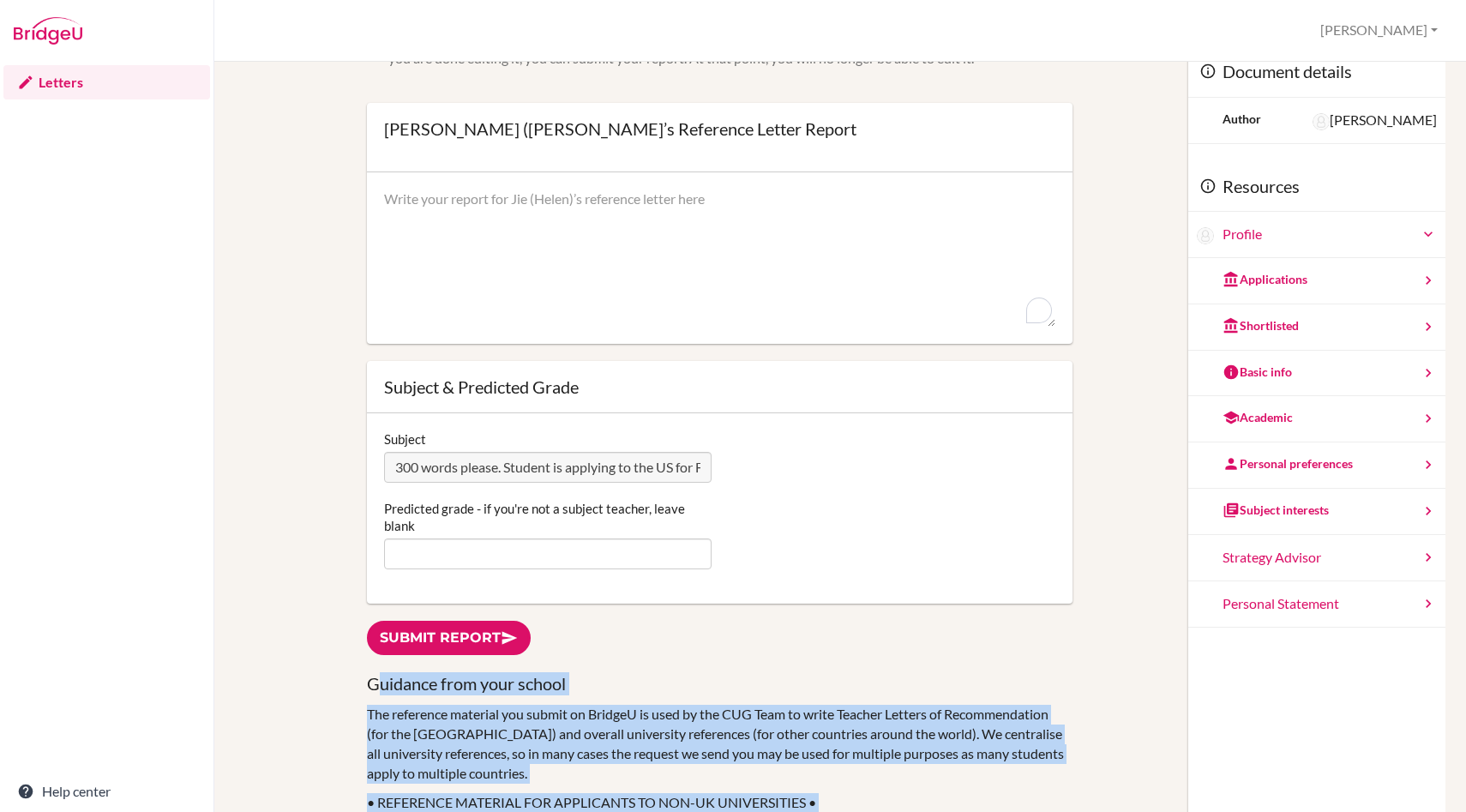
scroll to position [0, 0]
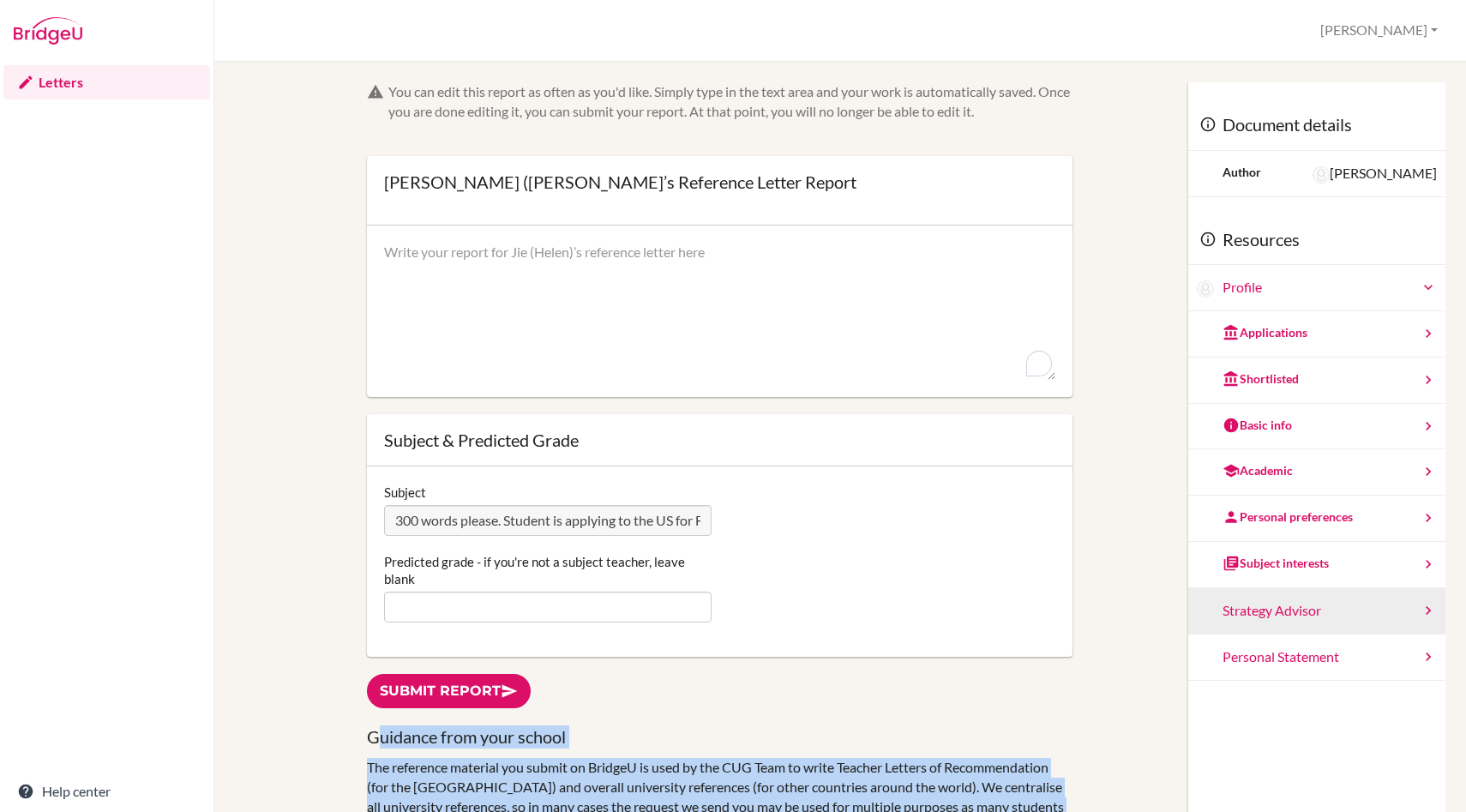
click at [1354, 601] on div "Strategy Advisor" at bounding box center [1317, 611] width 257 height 47
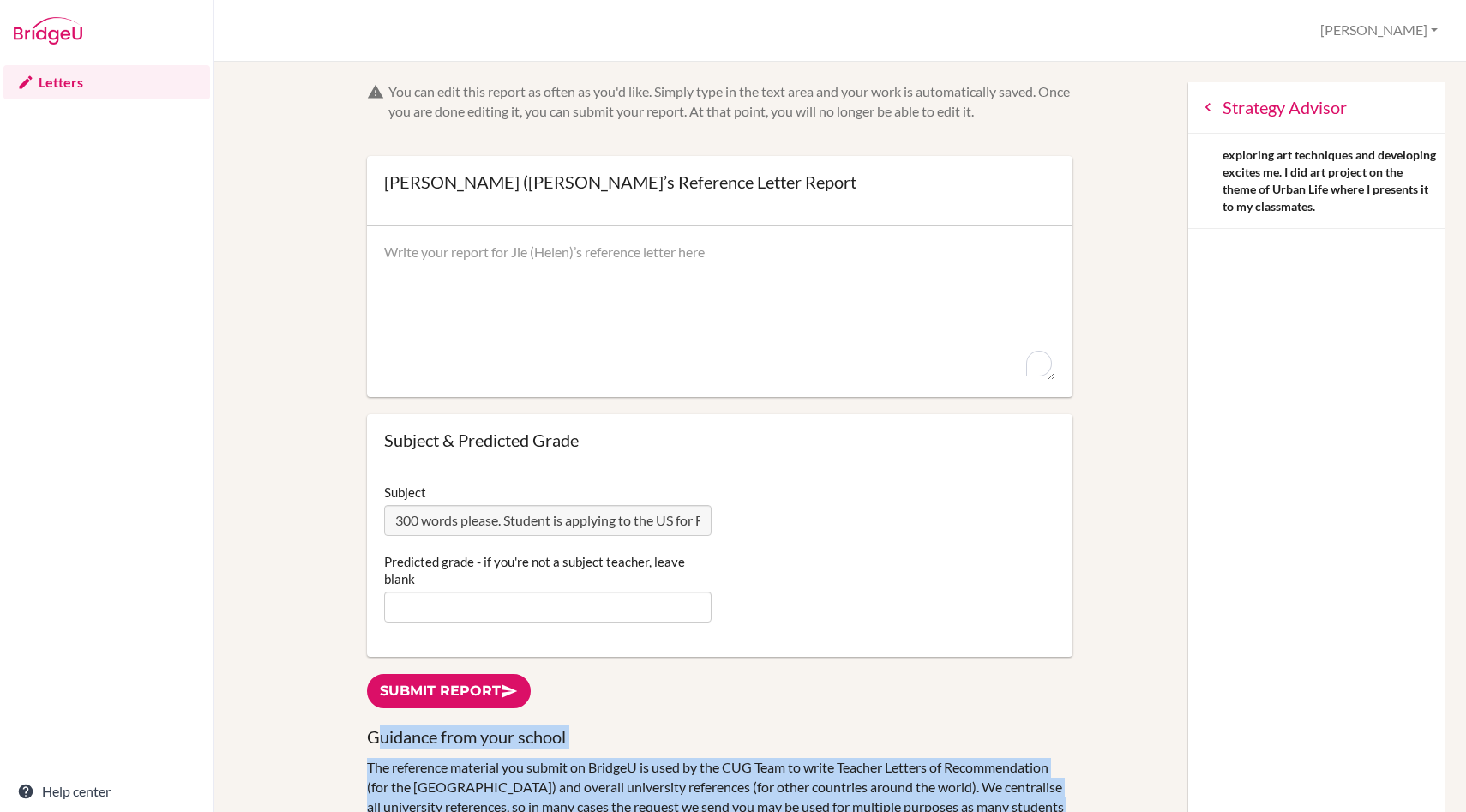
click at [65, 82] on link "Letters" at bounding box center [107, 82] width 207 height 34
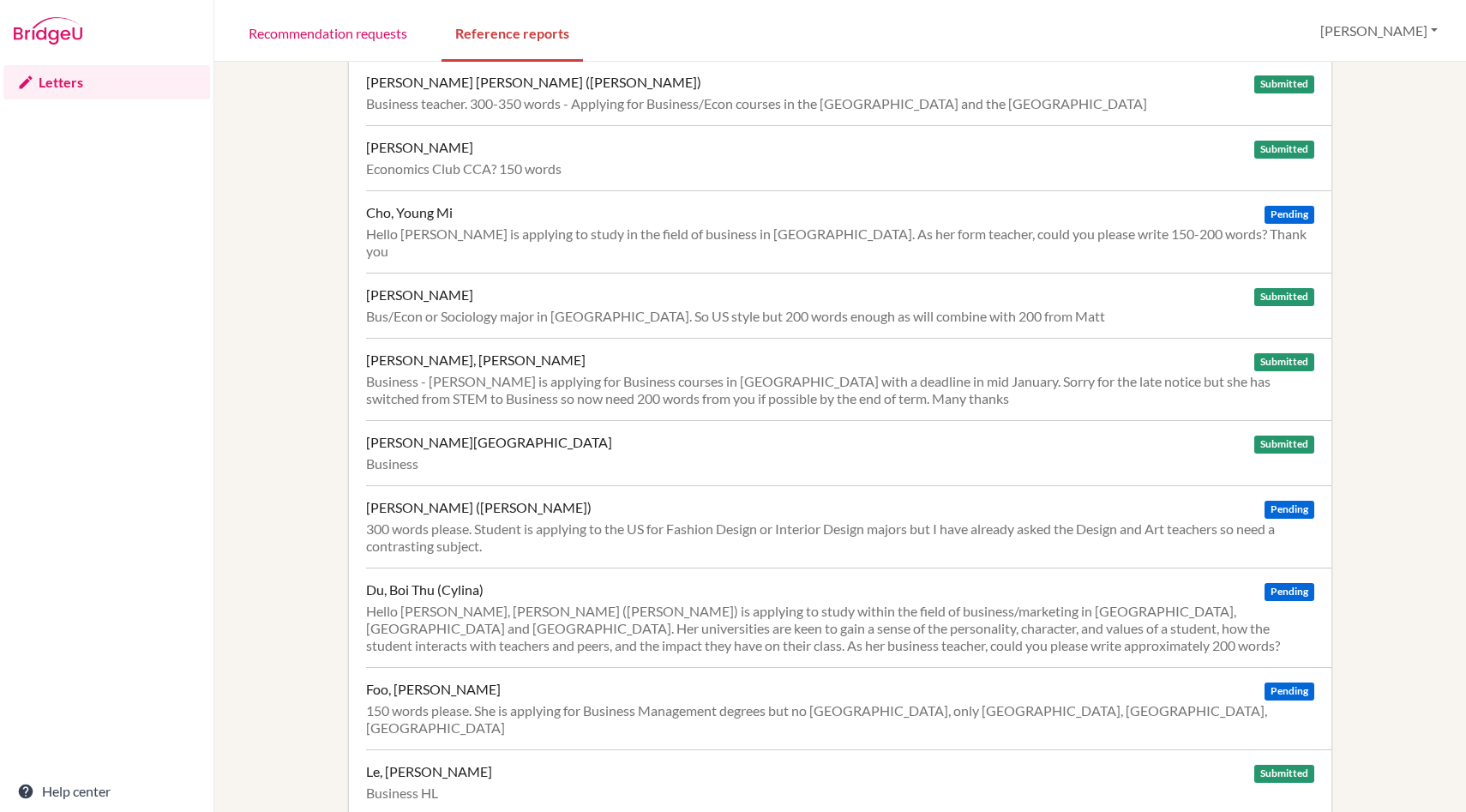
scroll to position [26, 0]
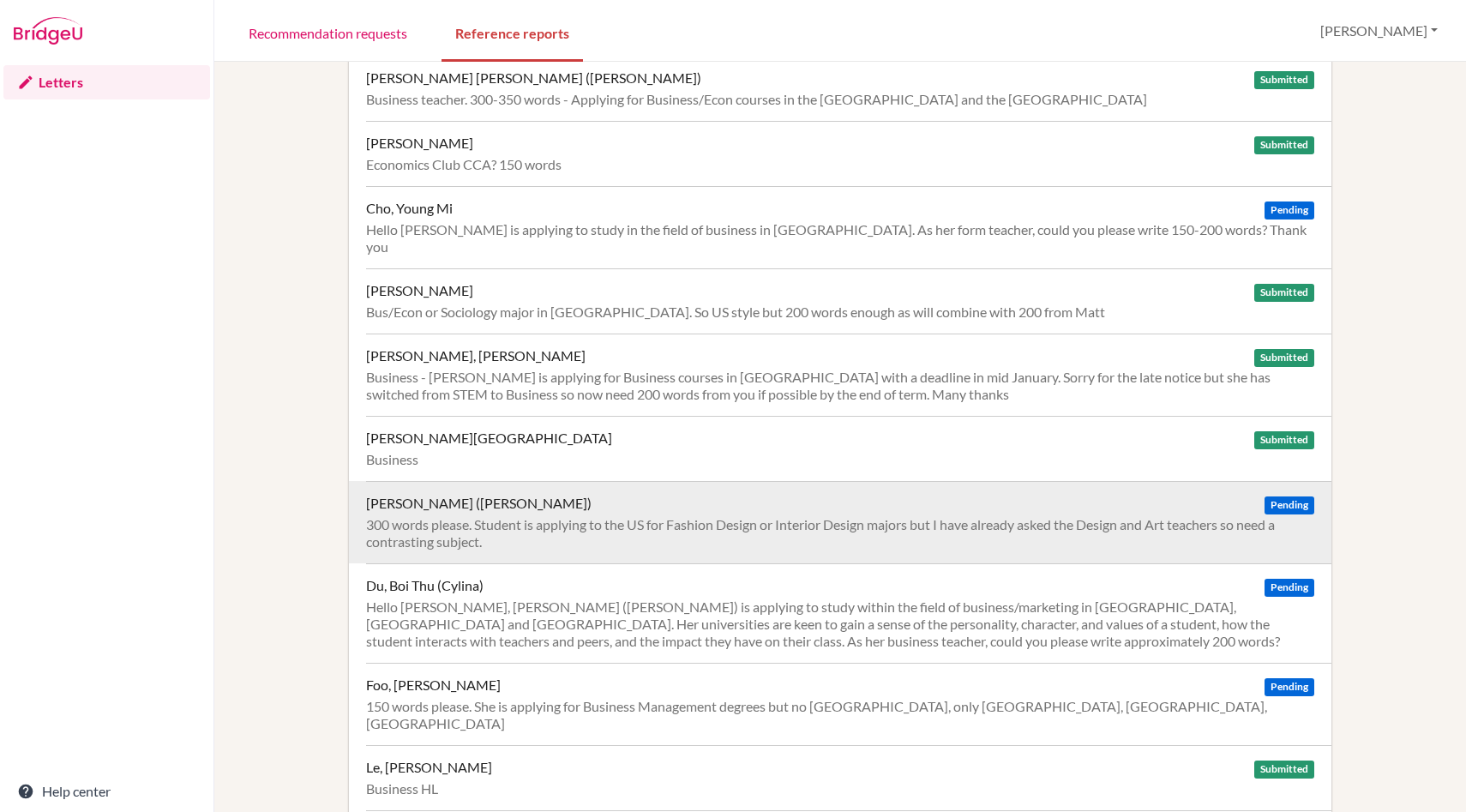
click at [360, 512] on div "[PERSON_NAME] ([PERSON_NAME]) Pending 300 words please. Student is applying to …" at bounding box center [841, 522] width 983 height 82
click at [497, 516] on div "300 words please. Student is applying to the US for Fashion Design or Interior …" at bounding box center [841, 533] width 949 height 34
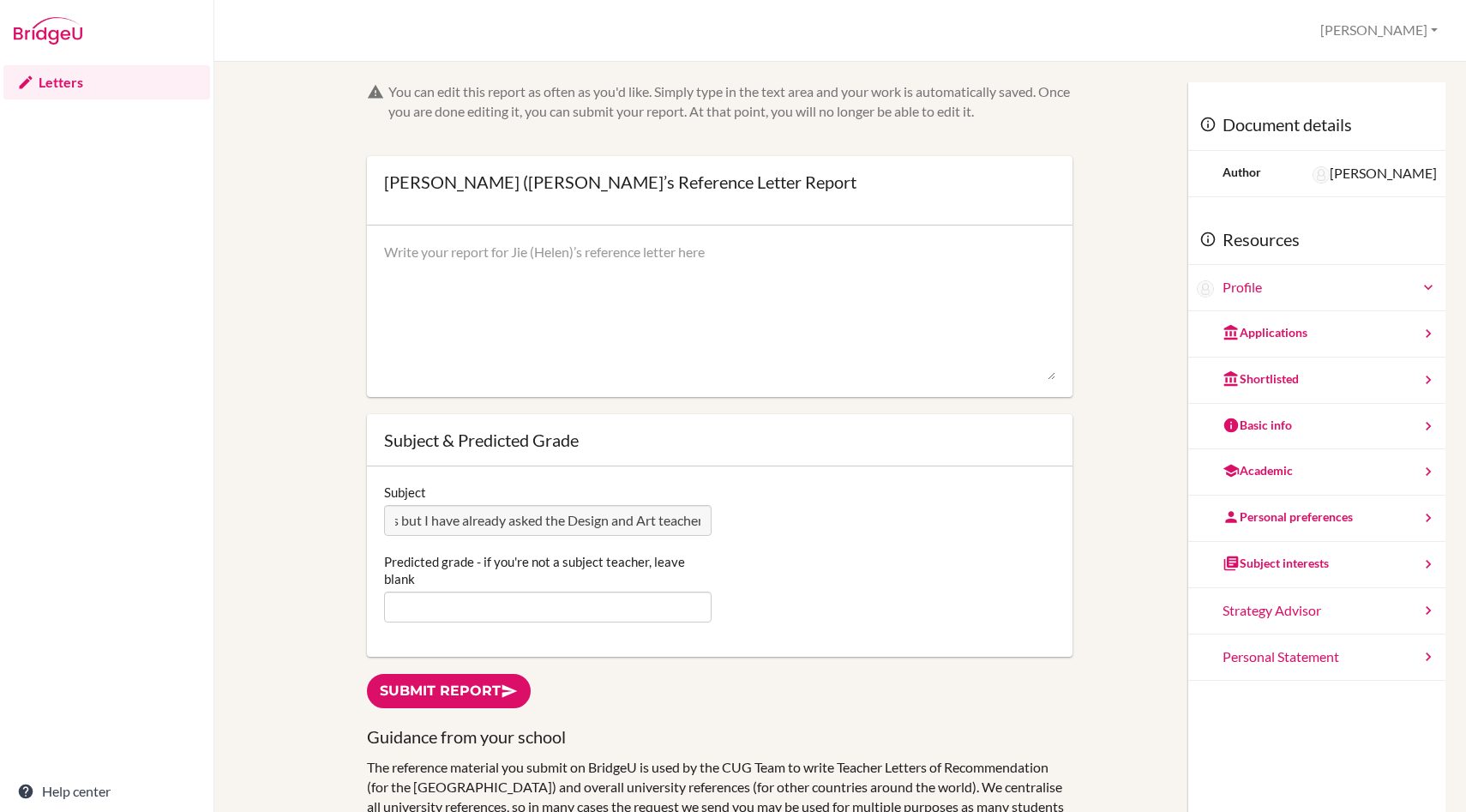
scroll to position [0, 737]
click at [784, 520] on div "Subject 300 words please. Student is applying to the US for Fashion Design or I…" at bounding box center [719, 509] width 687 height 52
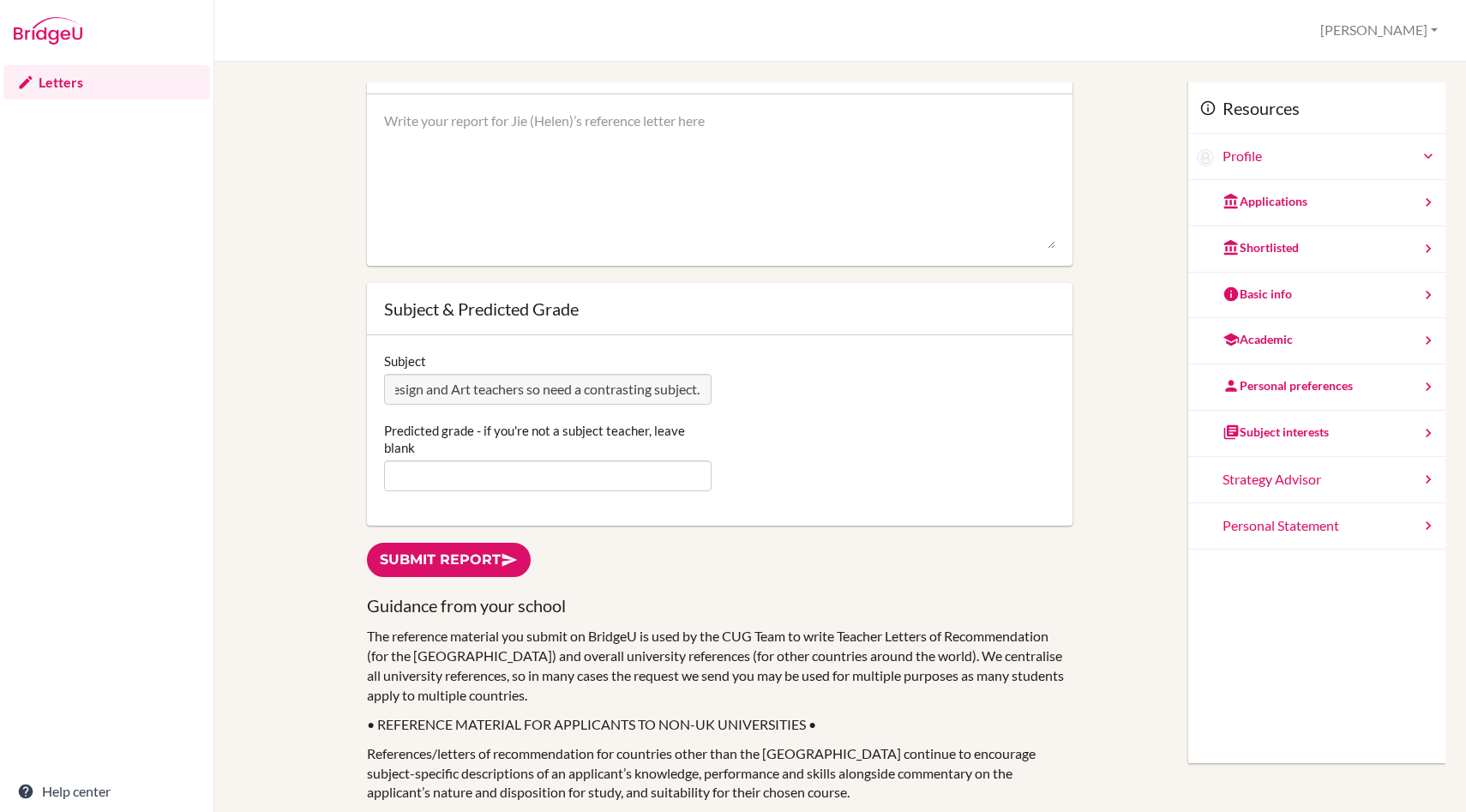
scroll to position [0, 0]
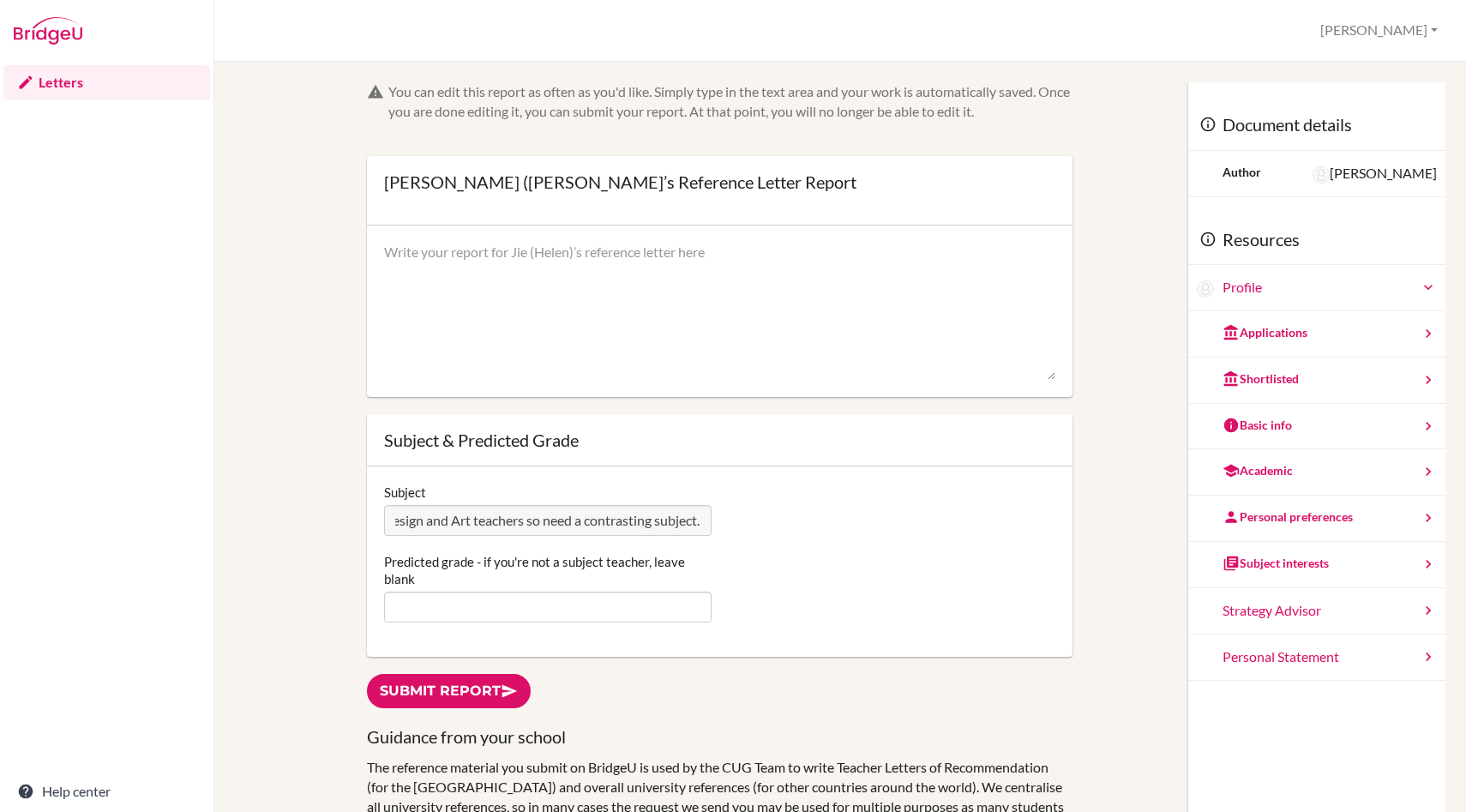
click at [547, 330] on textarea at bounding box center [719, 311] width 670 height 137
paste textarea "I have had the pleasure of teaching Helen in both IGCSE Business Studies and IB…"
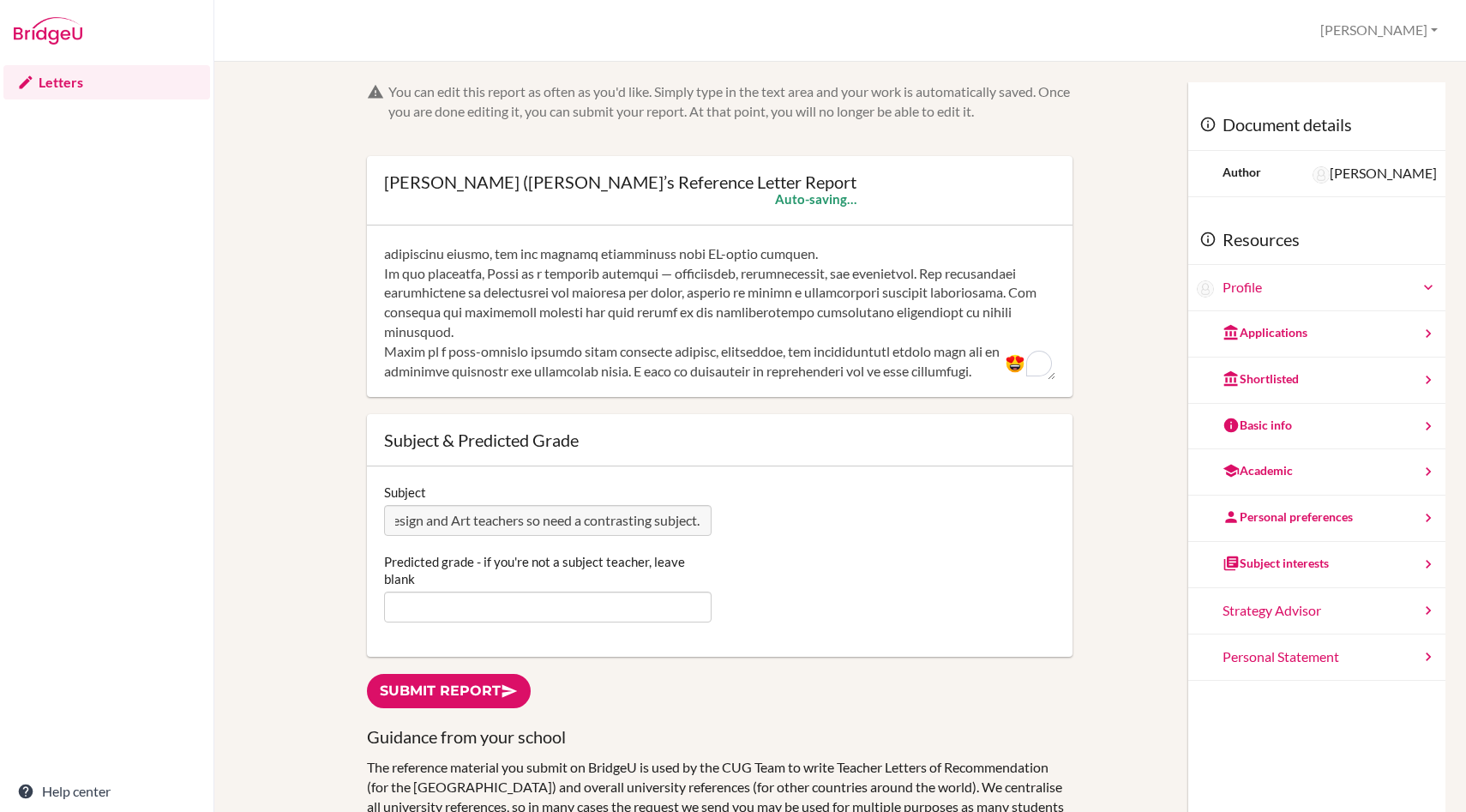
scroll to position [235, 0]
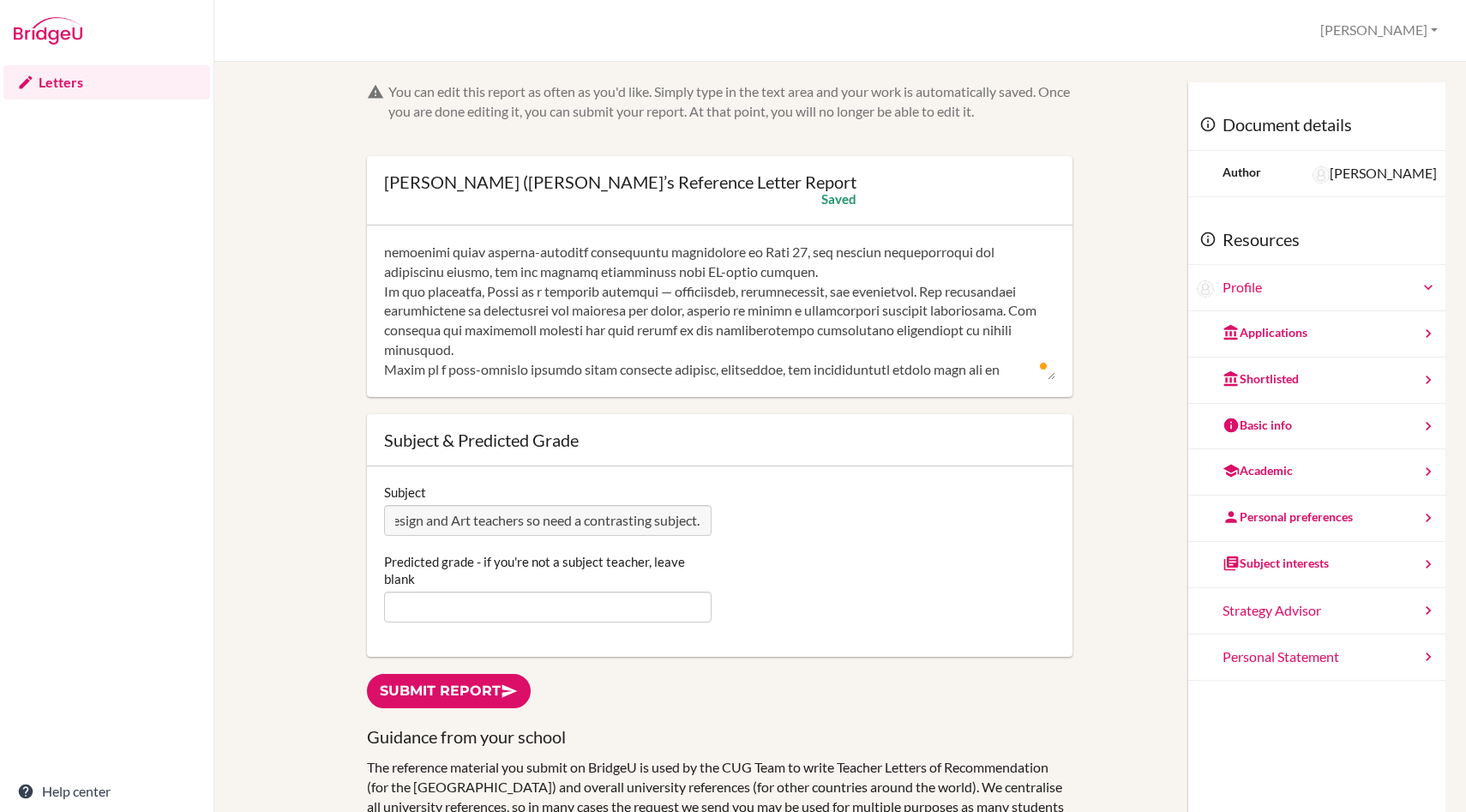
type textarea "I have had the pleasure of teaching Helen in both IGCSE Business Studies and IB…"
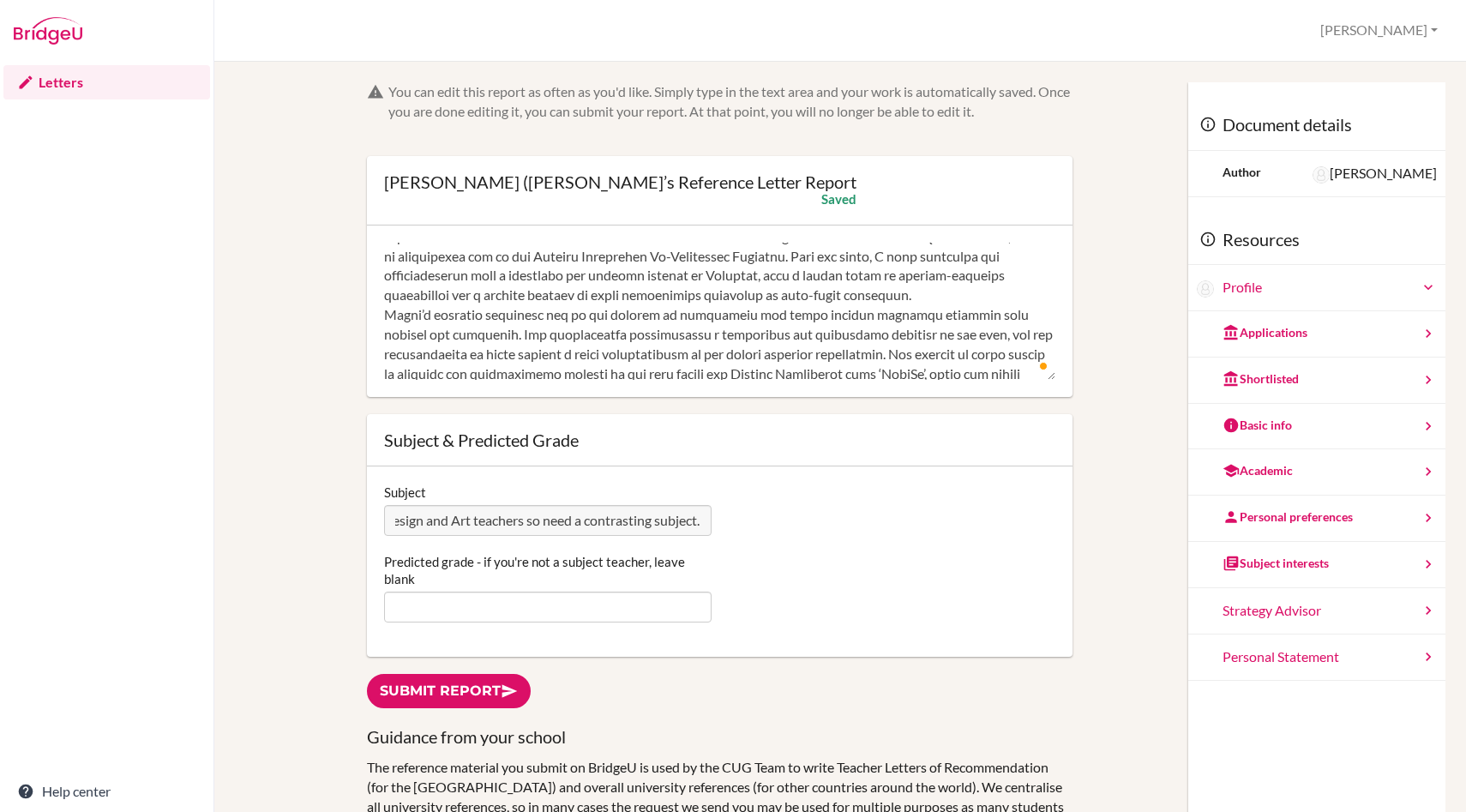
scroll to position [0, 0]
click at [471, 695] on link "Submit report" at bounding box center [448, 691] width 164 height 35
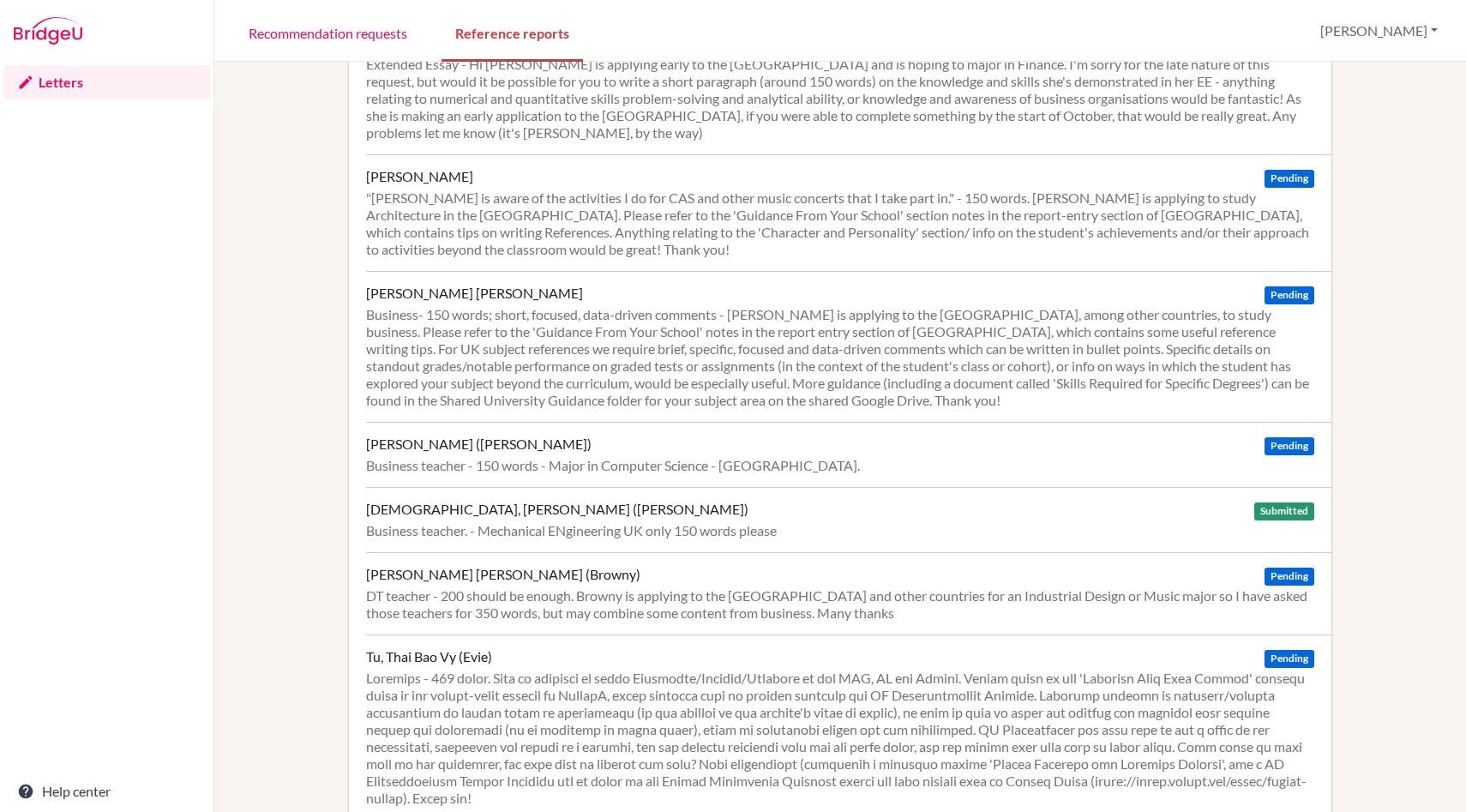
scroll to position [1913, 0]
